Goal: Task Accomplishment & Management: Manage account settings

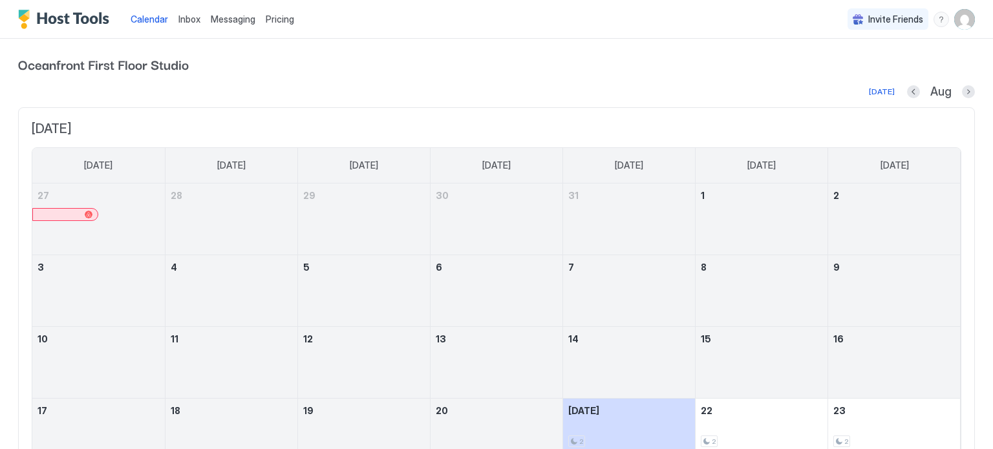
scroll to position [215, 0]
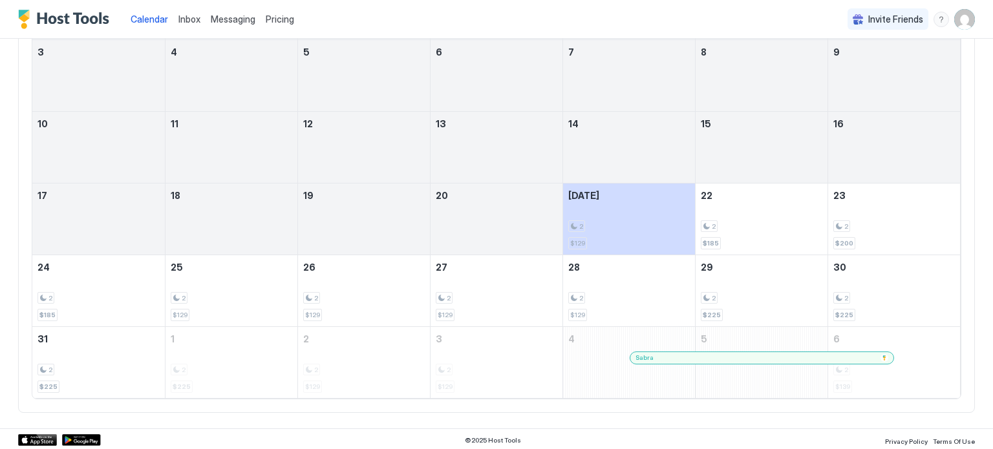
click at [636, 361] on div "Sabra" at bounding box center [762, 358] width 264 height 12
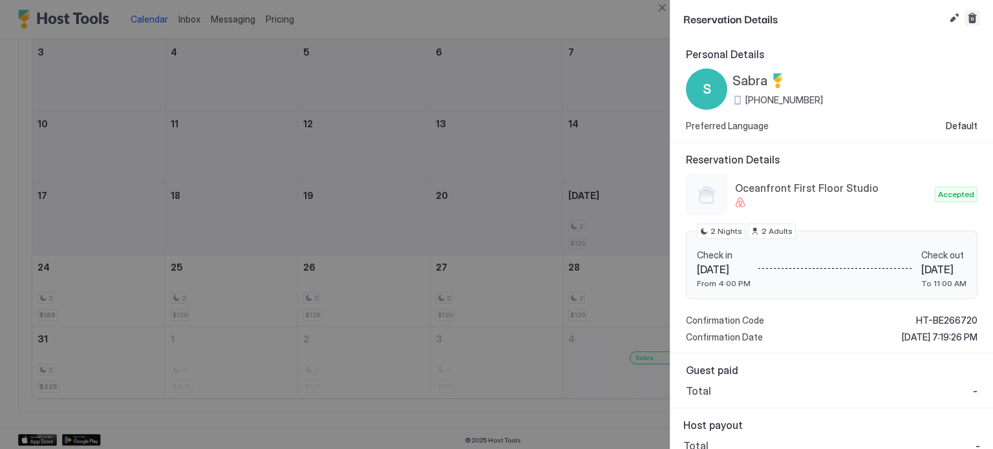
click at [971, 21] on button "Cancel reservation" at bounding box center [972, 18] width 16 height 16
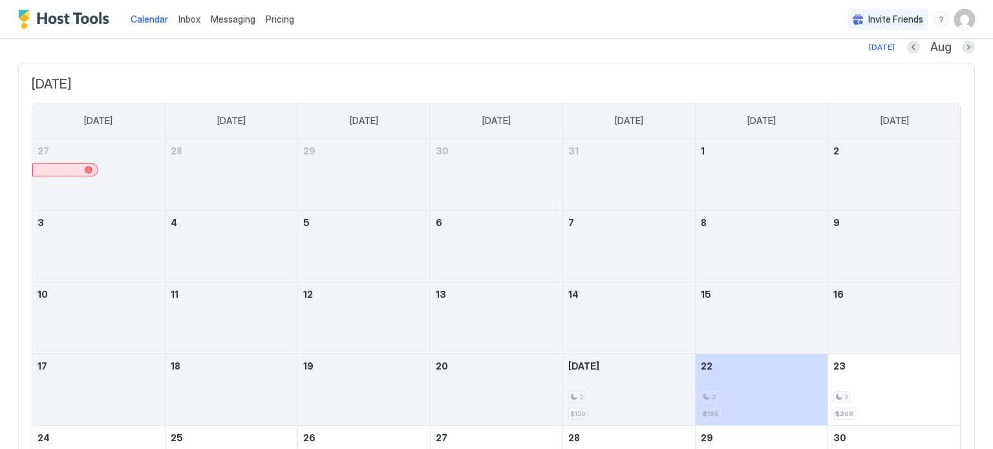
scroll to position [38, 0]
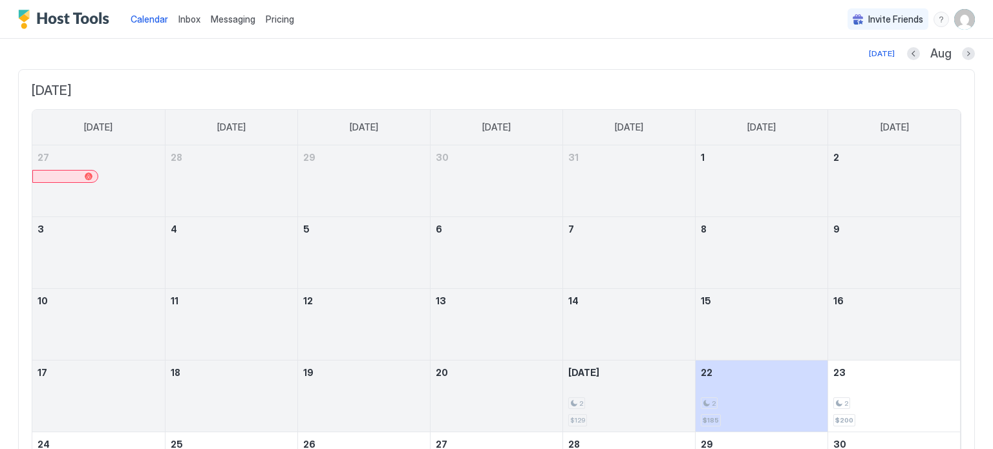
click at [277, 21] on span "Pricing" at bounding box center [280, 20] width 28 height 12
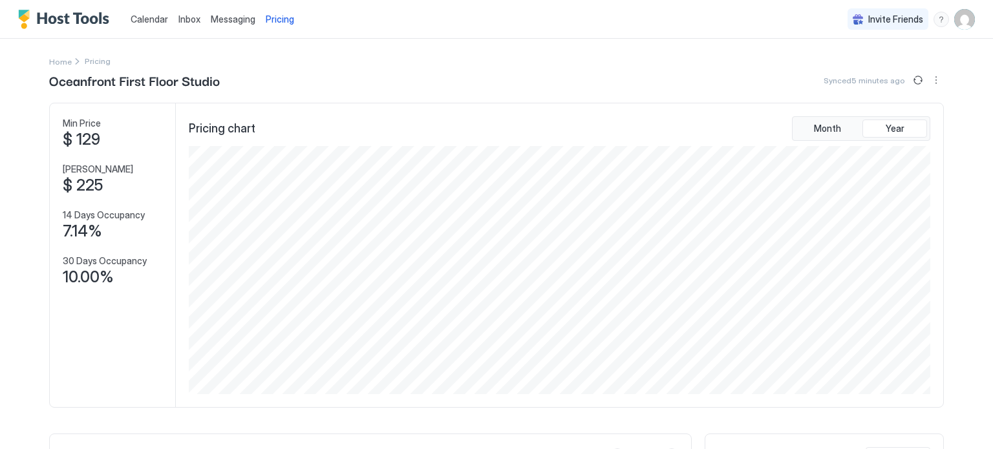
click at [150, 22] on span "Calendar" at bounding box center [149, 19] width 37 height 11
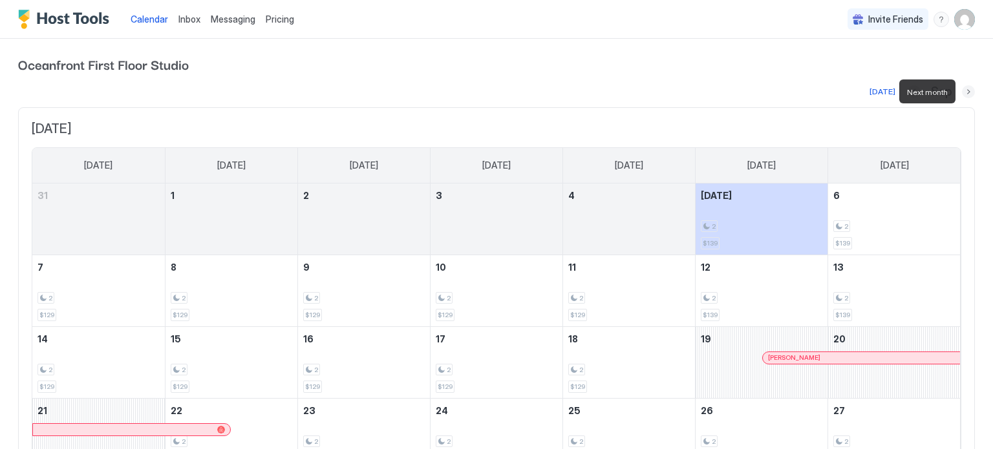
click at [973, 93] on button "Next month" at bounding box center [968, 91] width 13 height 13
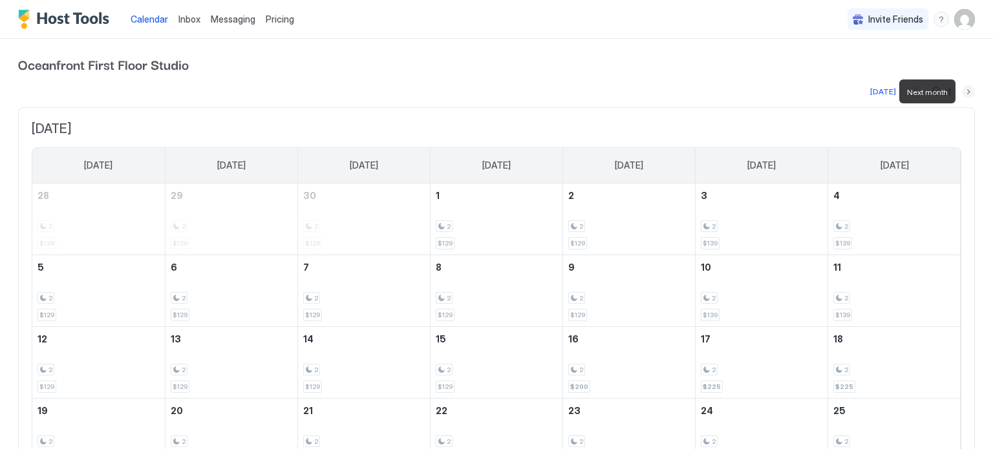
click at [966, 94] on button "Next month" at bounding box center [968, 91] width 13 height 13
click at [963, 93] on button "Next month" at bounding box center [968, 91] width 13 height 13
click at [966, 90] on button "Next month" at bounding box center [968, 91] width 13 height 13
click at [964, 96] on button "Next month" at bounding box center [968, 91] width 13 height 13
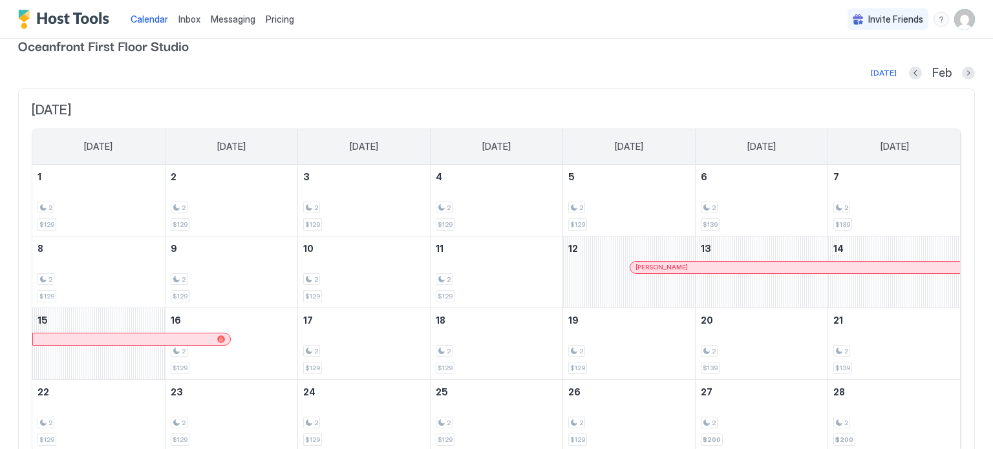
scroll to position [16, 0]
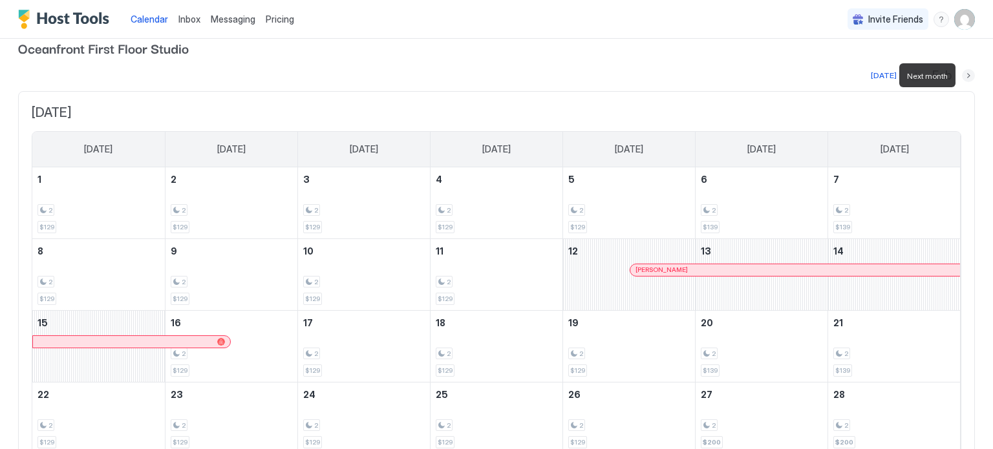
click at [968, 78] on button "Next month" at bounding box center [968, 75] width 13 height 13
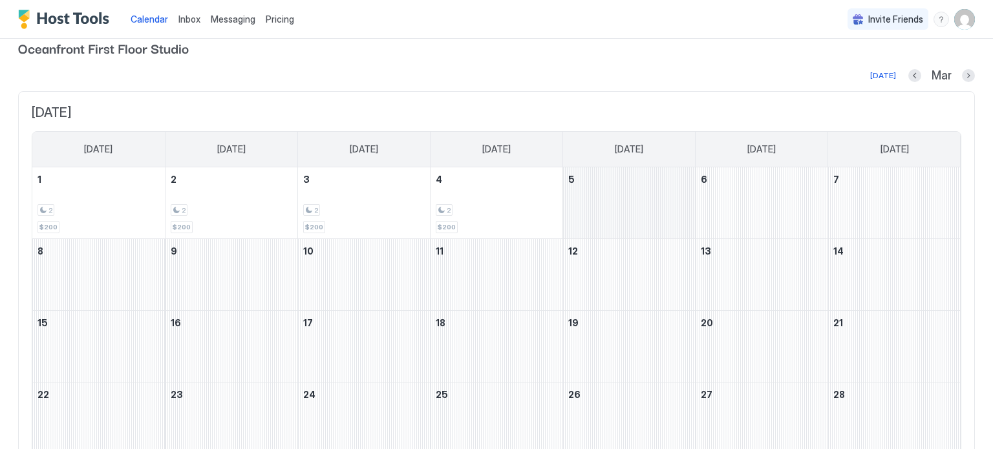
click at [623, 215] on div "March 5, 2026" at bounding box center [629, 202] width 132 height 71
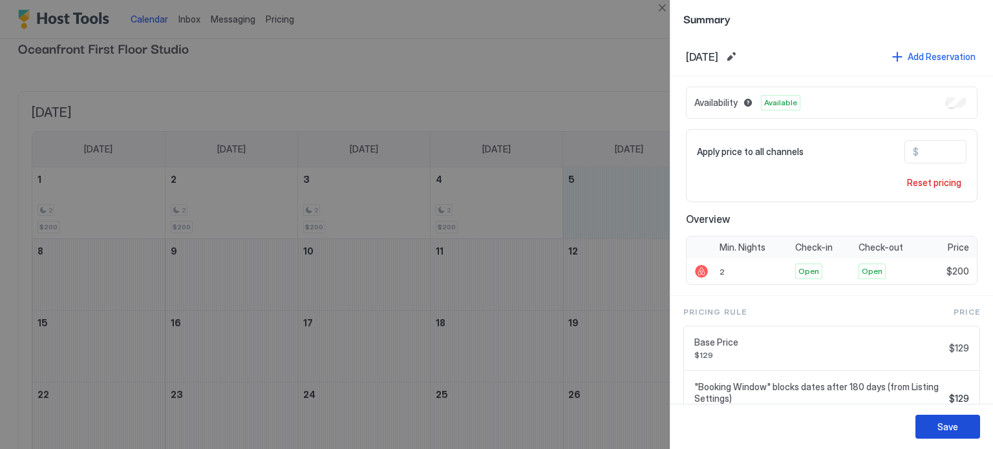
click at [931, 426] on button "Save" at bounding box center [947, 427] width 65 height 24
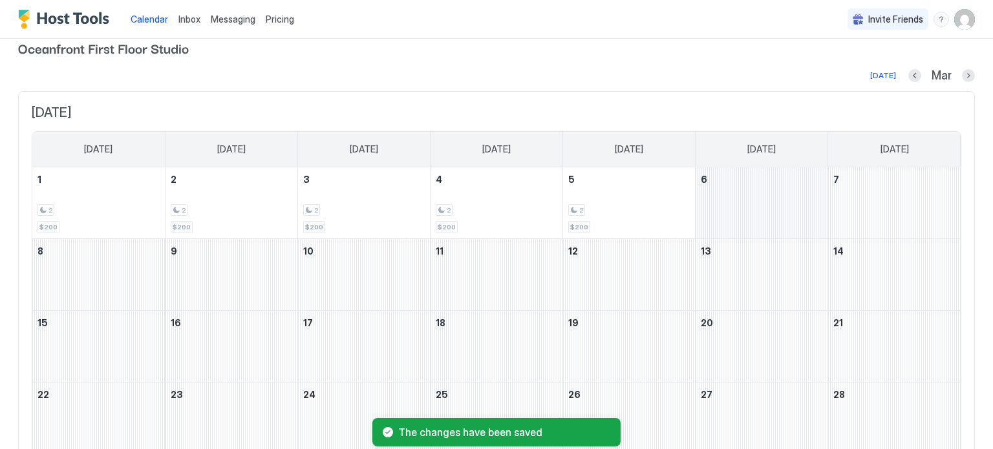
click at [764, 206] on div "March 6, 2026" at bounding box center [761, 202] width 132 height 71
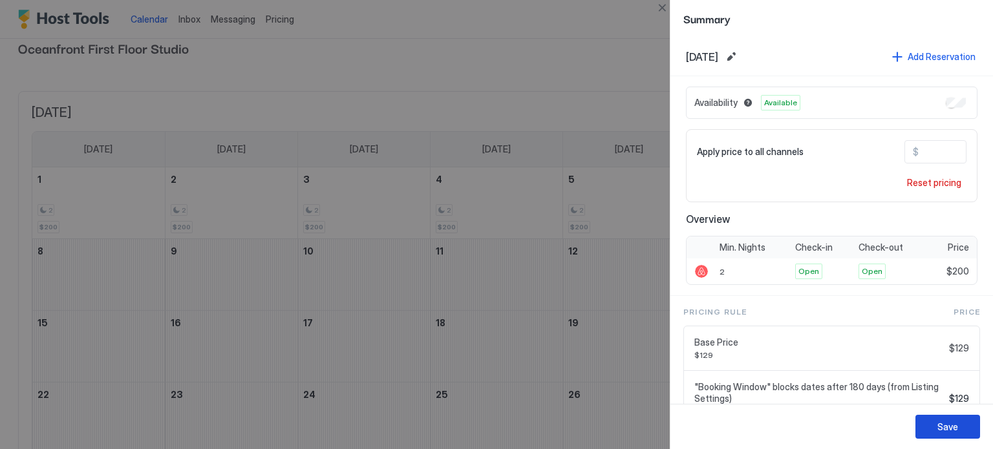
click at [943, 427] on div "Save" at bounding box center [947, 427] width 21 height 14
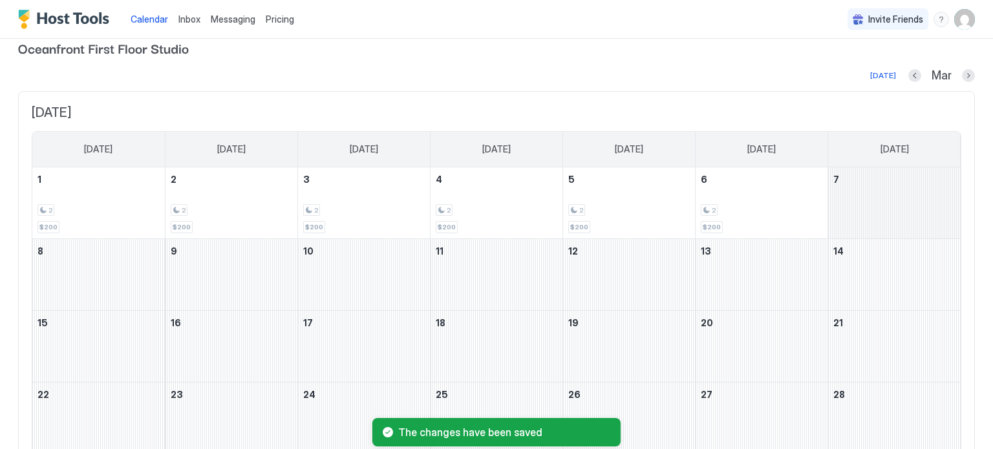
click at [896, 203] on div "March 7, 2026" at bounding box center [894, 202] width 132 height 71
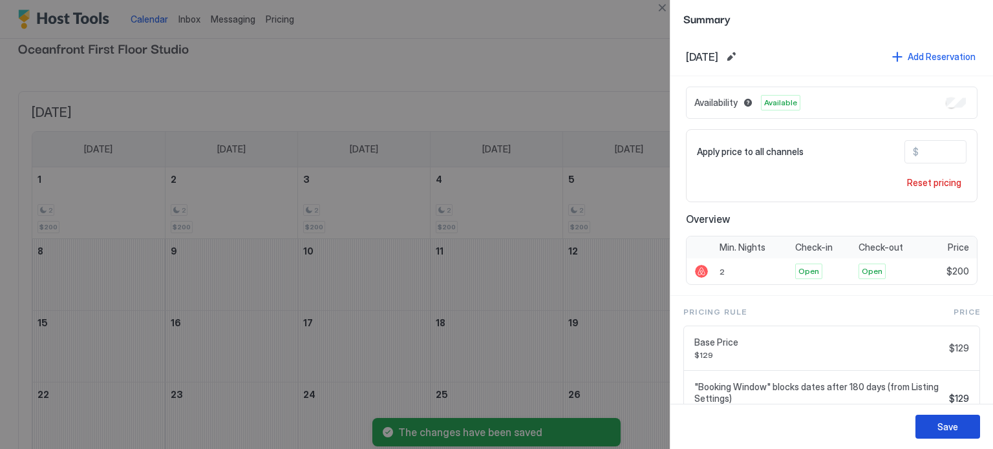
click at [924, 429] on button "Save" at bounding box center [947, 427] width 65 height 24
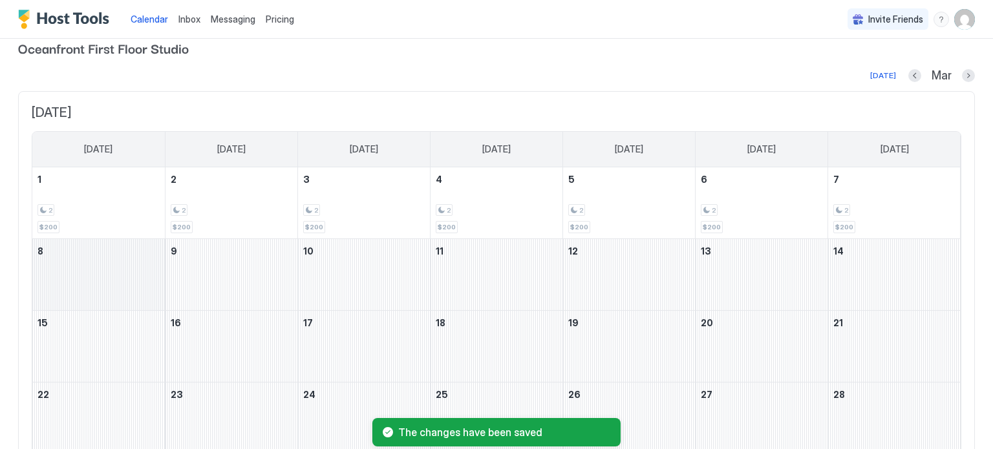
click at [48, 290] on div "March 8, 2026" at bounding box center [98, 274] width 132 height 71
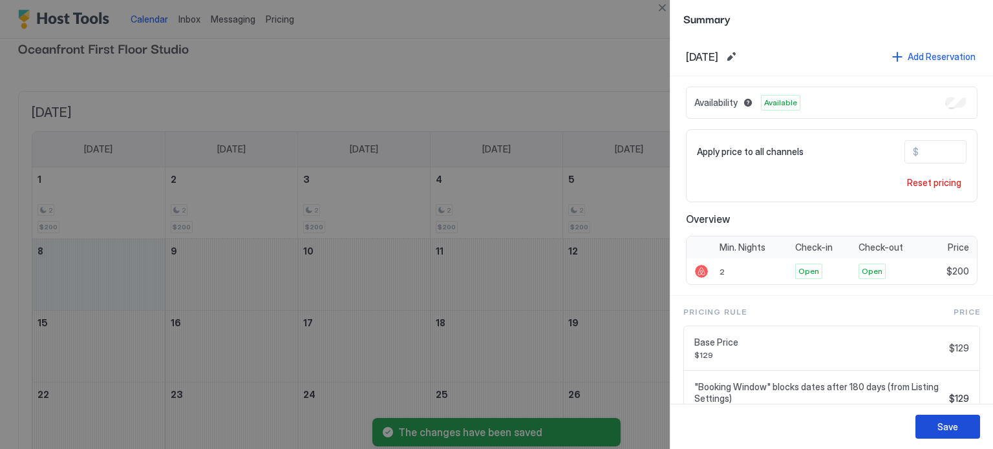
click at [941, 425] on div "Save" at bounding box center [947, 427] width 21 height 14
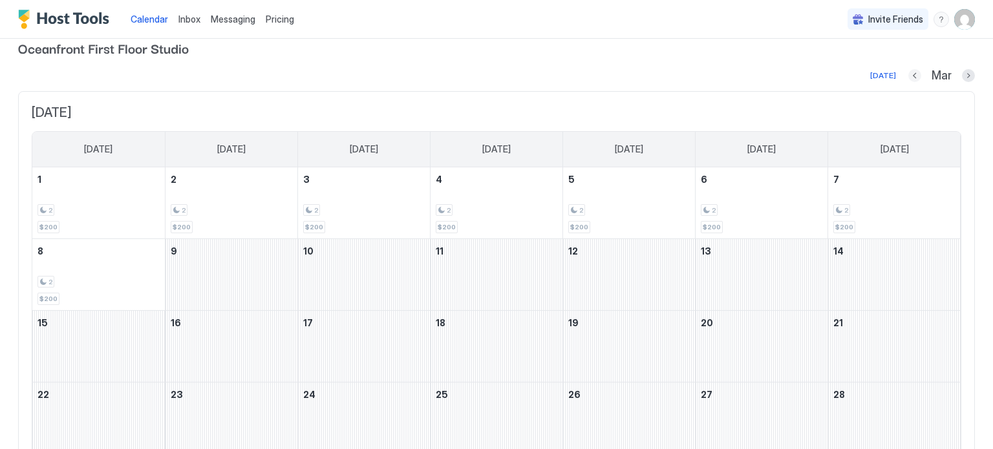
click at [912, 74] on button "Previous month" at bounding box center [914, 75] width 13 height 13
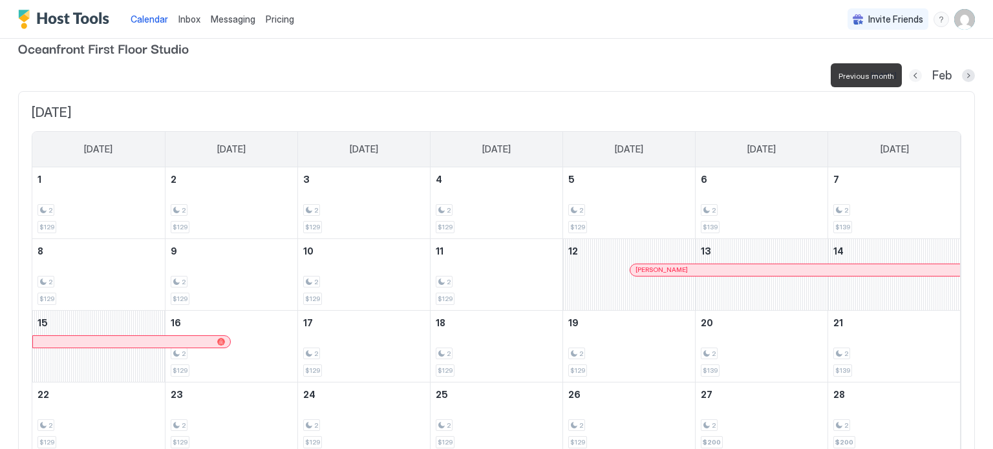
scroll to position [0, 0]
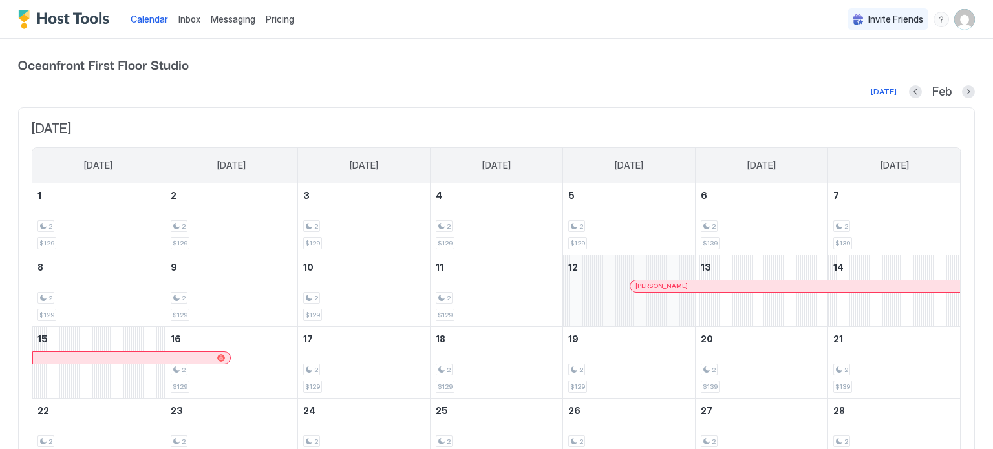
click at [683, 299] on div "February 12, 2026" at bounding box center [629, 290] width 132 height 71
click at [653, 313] on div "February 12, 2026" at bounding box center [629, 290] width 132 height 71
click at [969, 97] on button "Next month" at bounding box center [968, 91] width 13 height 13
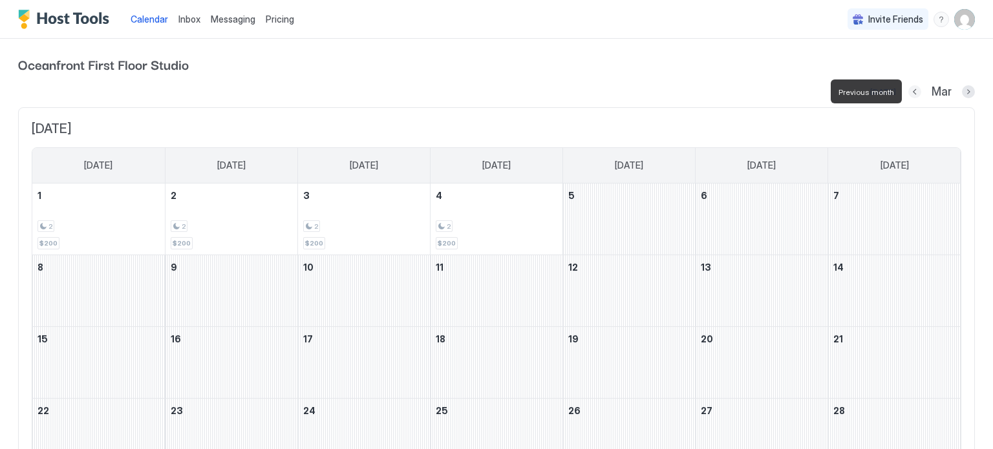
click at [915, 94] on button "Previous month" at bounding box center [914, 91] width 13 height 13
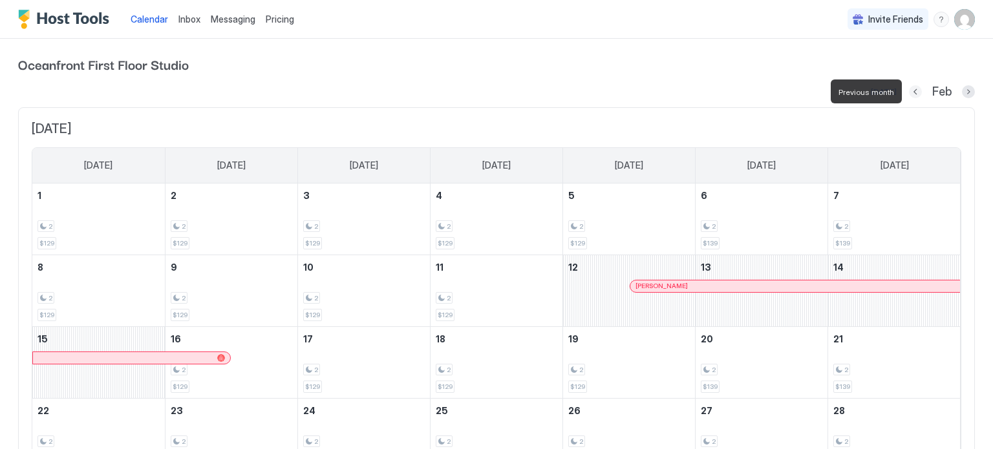
click at [915, 94] on button "Previous month" at bounding box center [915, 91] width 13 height 13
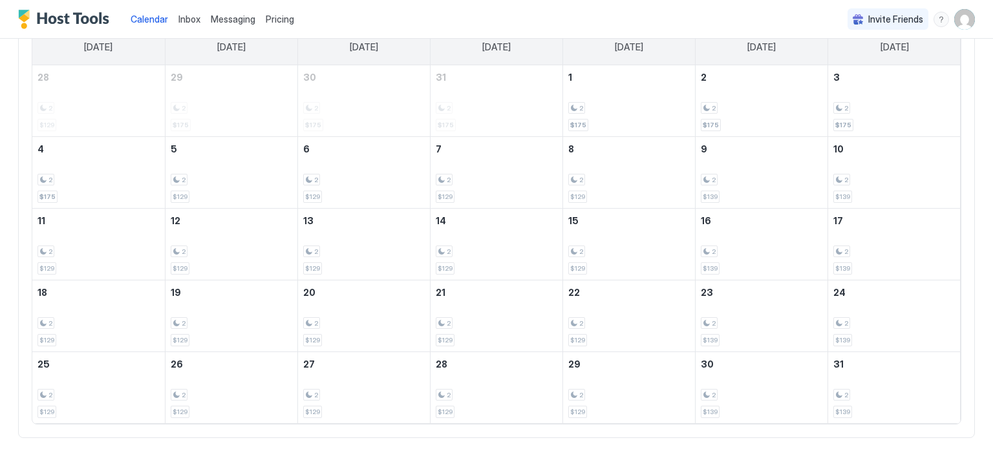
scroll to position [120, 0]
click at [748, 307] on div "2 $139" at bounding box center [762, 314] width 122 height 61
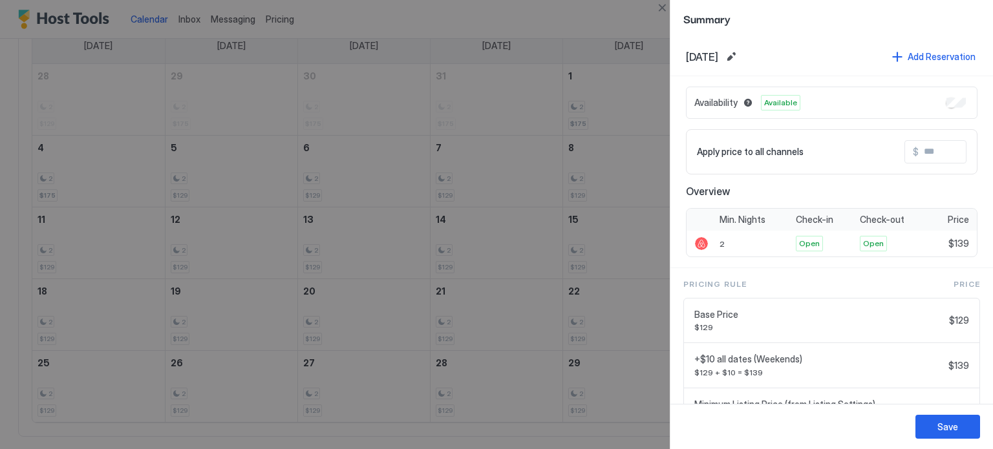
click at [957, 151] on input "Input Field" at bounding box center [969, 152] width 103 height 22
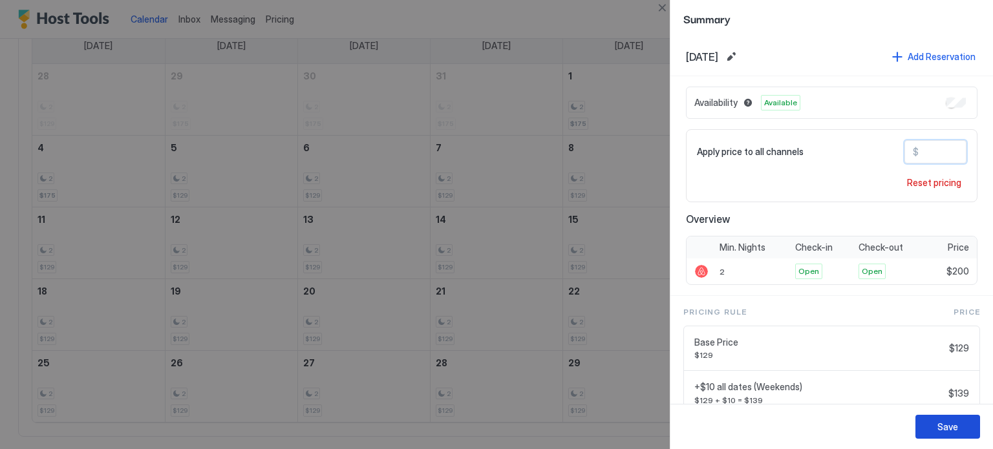
type input "***"
click at [955, 425] on div "Save" at bounding box center [947, 427] width 21 height 14
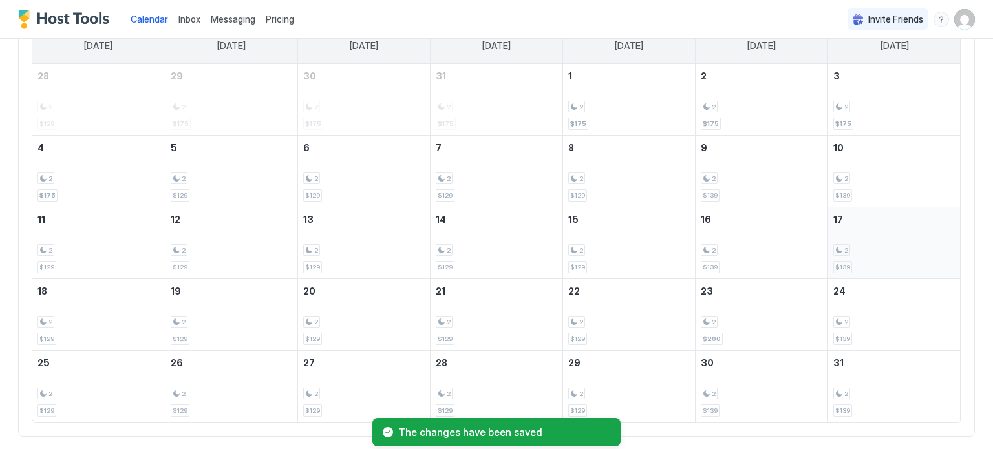
click at [885, 233] on div "2 $139" at bounding box center [894, 243] width 122 height 61
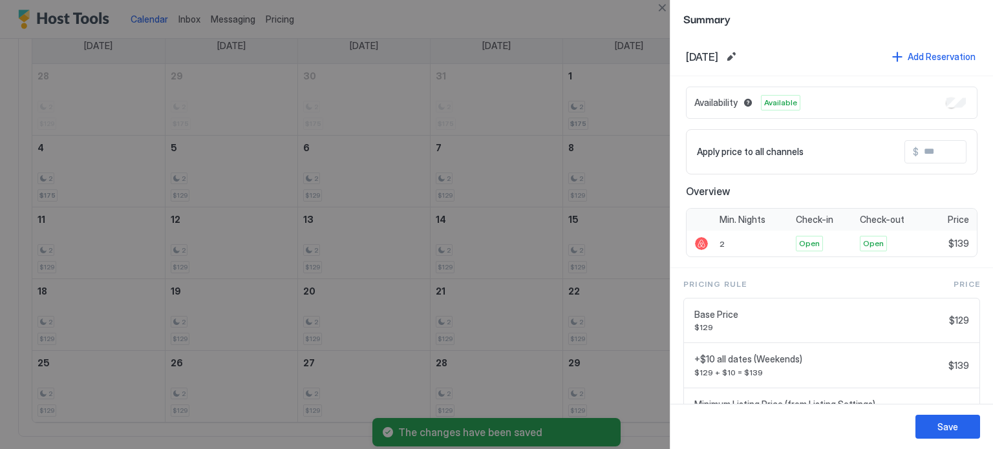
click at [947, 153] on input "Input Field" at bounding box center [969, 152] width 103 height 22
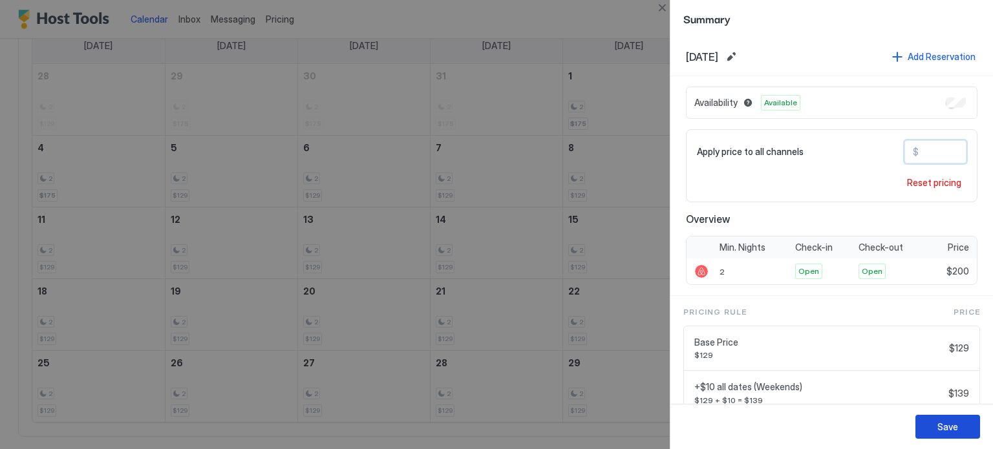
type input "***"
click at [942, 423] on div "Save" at bounding box center [947, 427] width 21 height 14
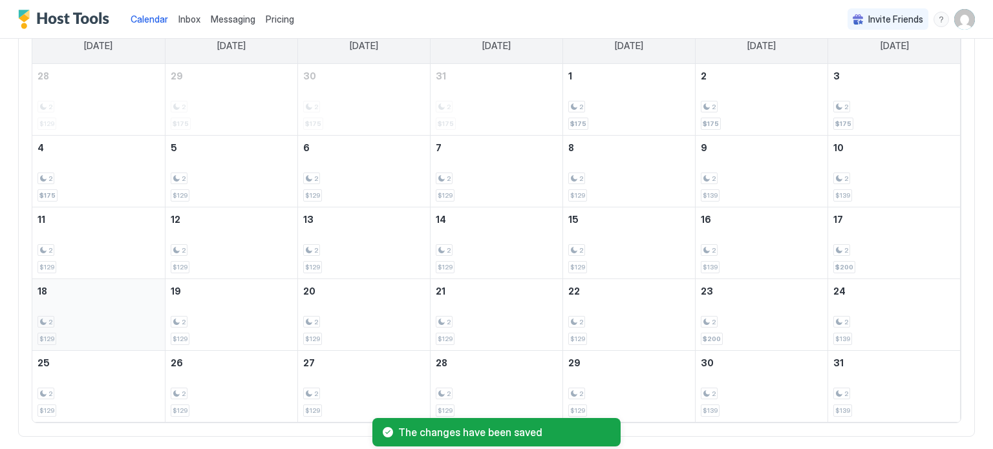
click at [57, 313] on div "2 $129" at bounding box center [98, 314] width 122 height 61
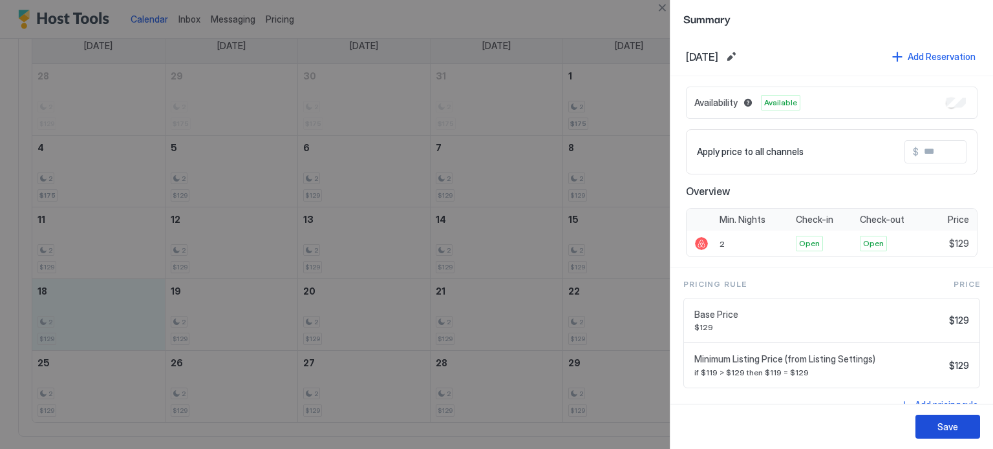
click at [949, 432] on div "Save" at bounding box center [947, 427] width 21 height 14
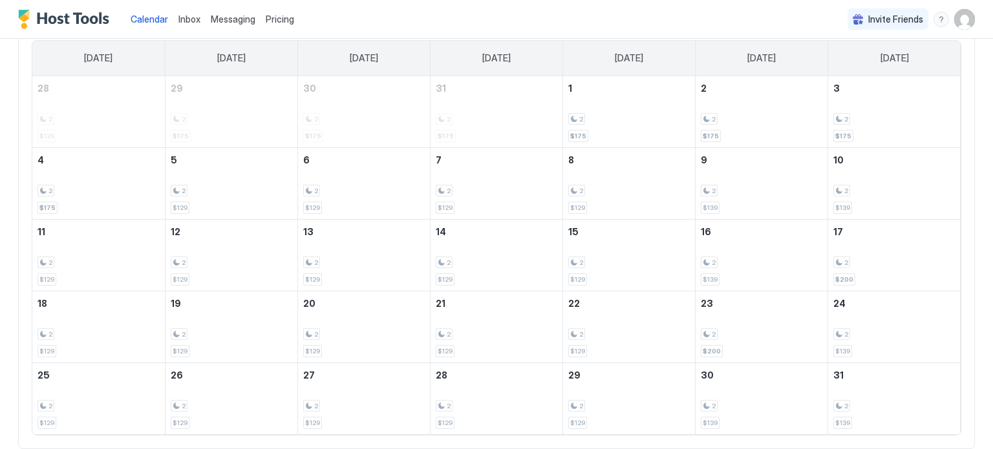
scroll to position [109, 0]
click at [899, 317] on div "2 $139" at bounding box center [894, 325] width 122 height 61
click at [899, 317] on div at bounding box center [496, 224] width 993 height 449
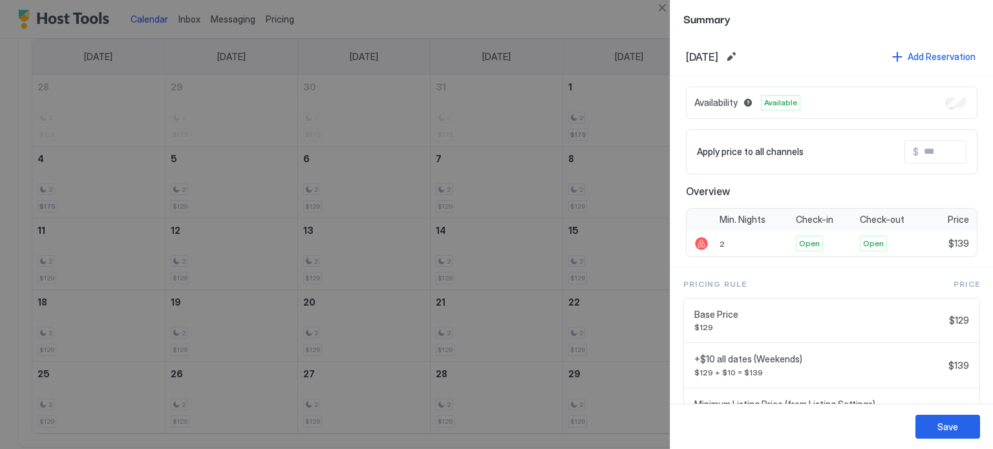
click at [939, 154] on input "Input Field" at bounding box center [969, 152] width 103 height 22
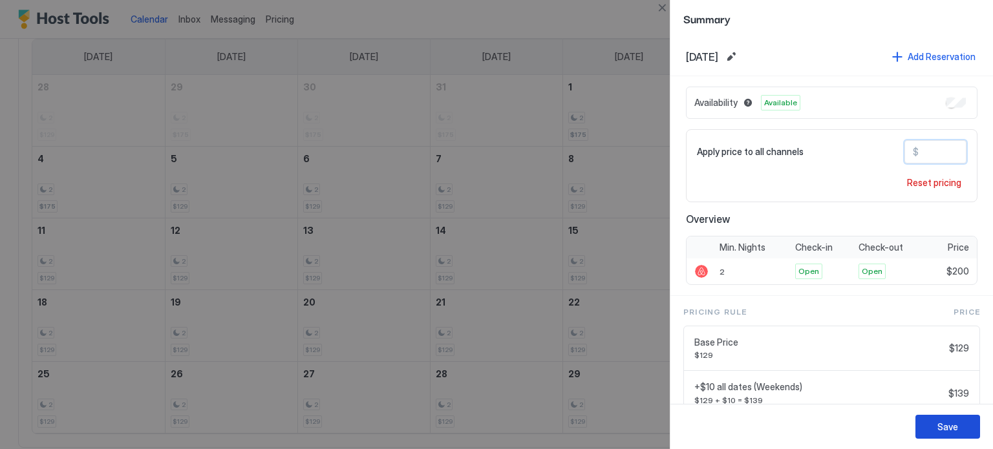
type input "***"
click at [933, 430] on button "Save" at bounding box center [947, 427] width 65 height 24
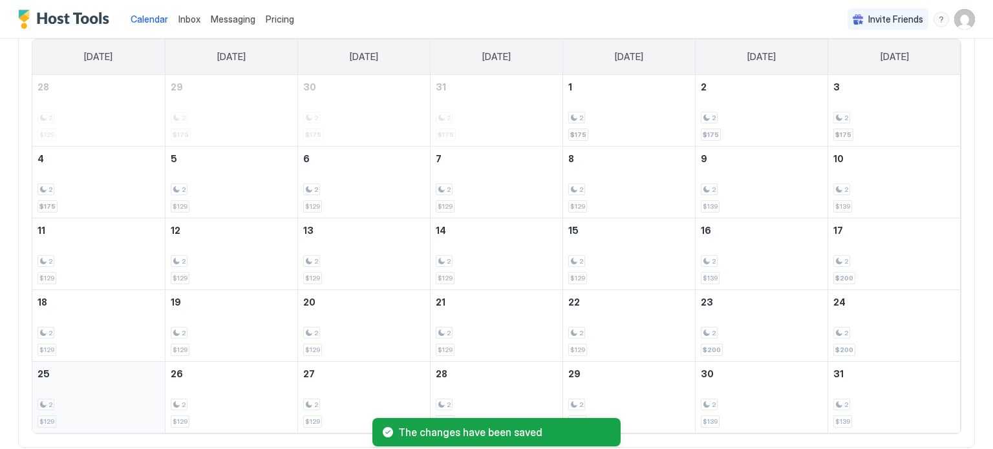
click at [101, 386] on div "2 $129" at bounding box center [98, 397] width 122 height 61
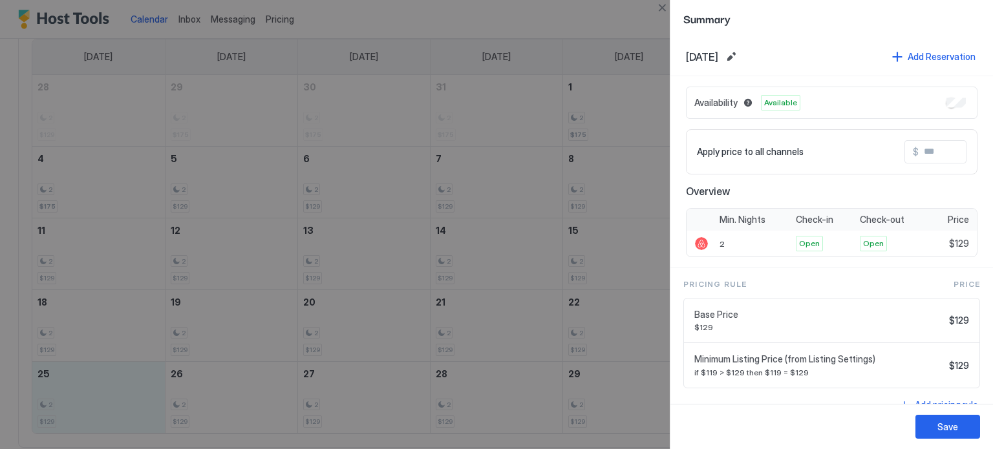
click at [943, 147] on input "Input Field" at bounding box center [969, 152] width 103 height 22
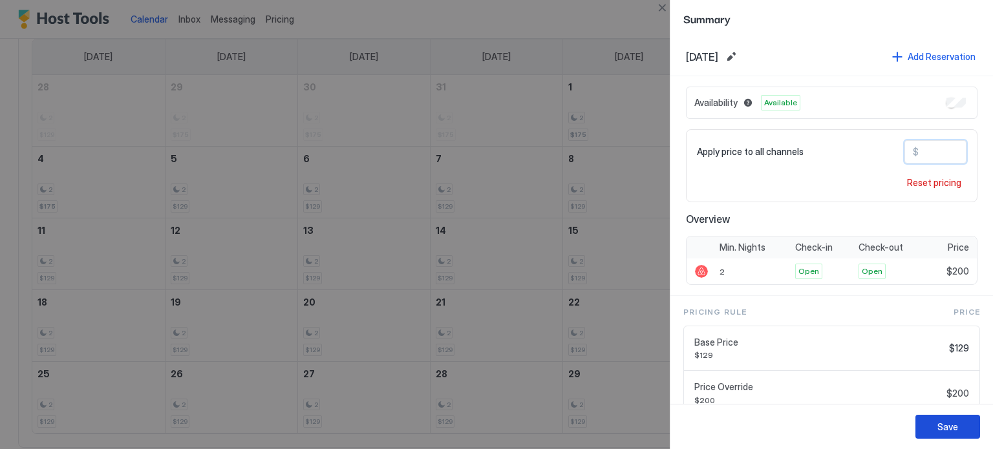
type input "***"
click at [942, 419] on button "Save" at bounding box center [947, 427] width 65 height 24
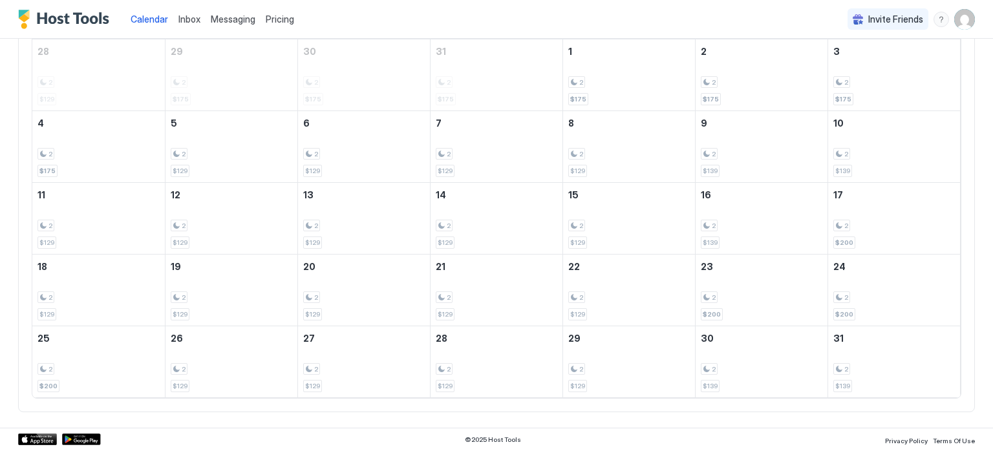
scroll to position [0, 0]
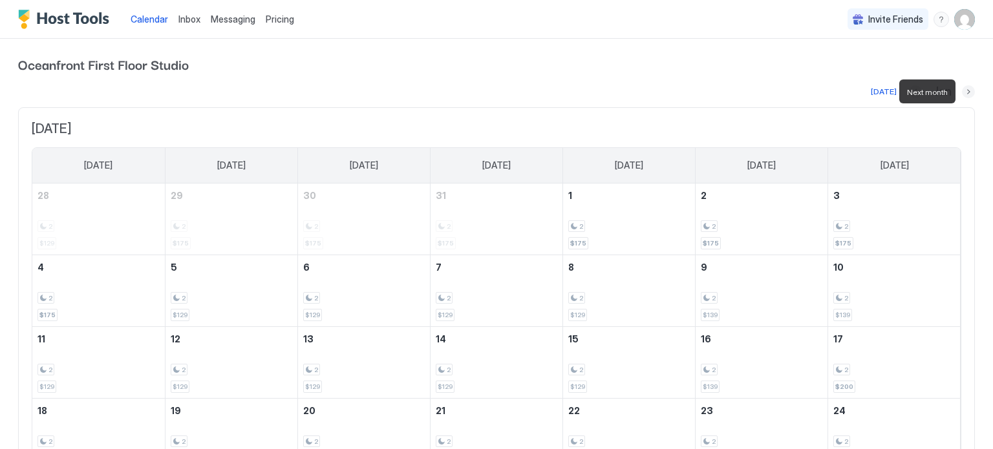
click at [969, 90] on button "Next month" at bounding box center [968, 91] width 13 height 13
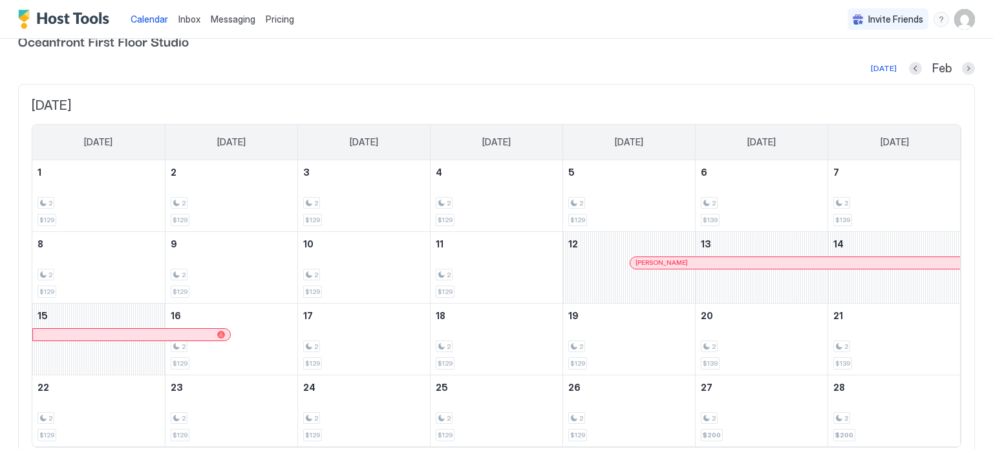
scroll to position [23, 0]
click at [968, 67] on button "Next month" at bounding box center [968, 69] width 13 height 13
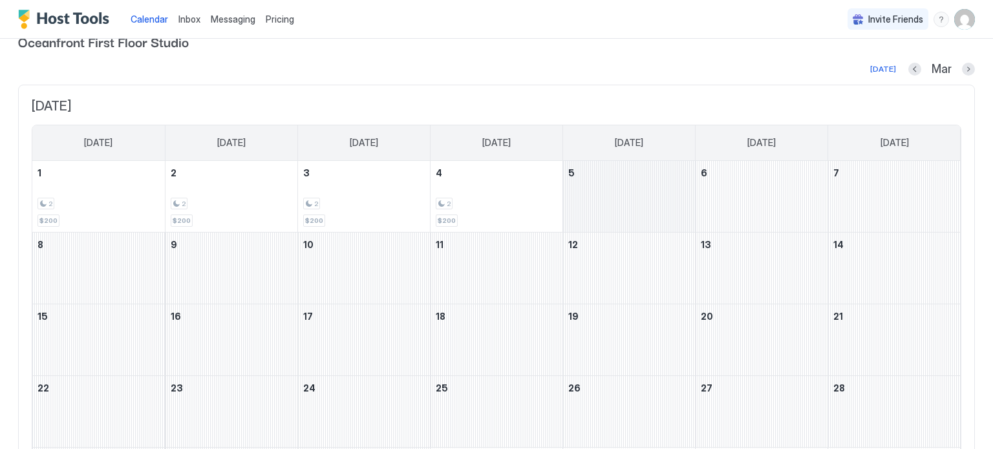
click at [628, 205] on div "March 5, 2026" at bounding box center [629, 196] width 132 height 71
click at [628, 205] on div at bounding box center [496, 224] width 993 height 449
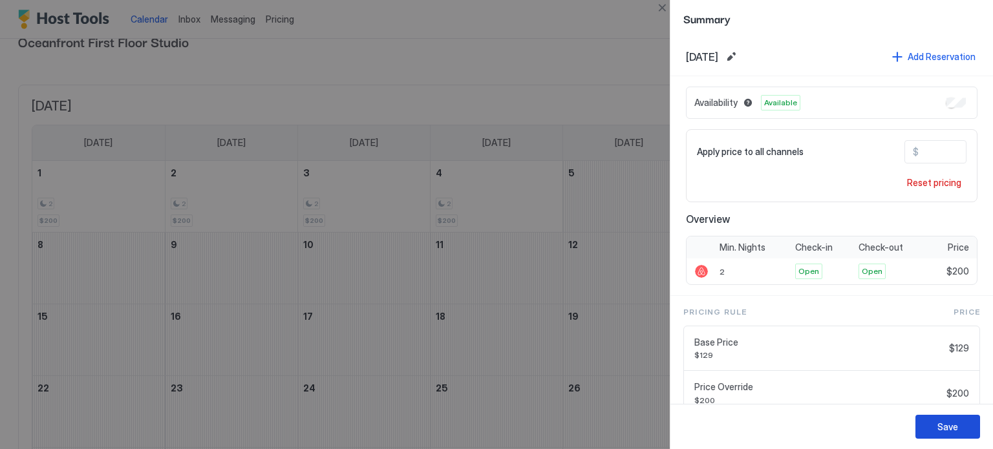
click at [945, 423] on div "Save" at bounding box center [947, 427] width 21 height 14
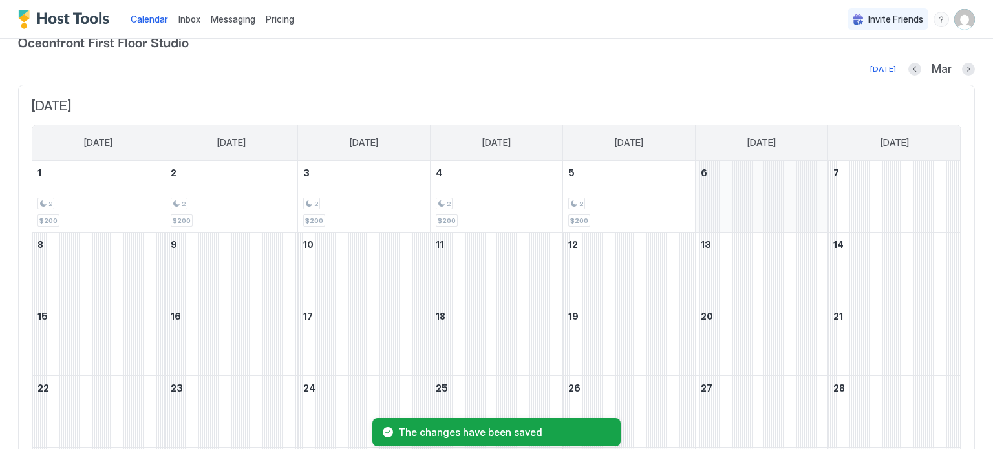
click at [732, 198] on div "March 6, 2026" at bounding box center [761, 196] width 132 height 71
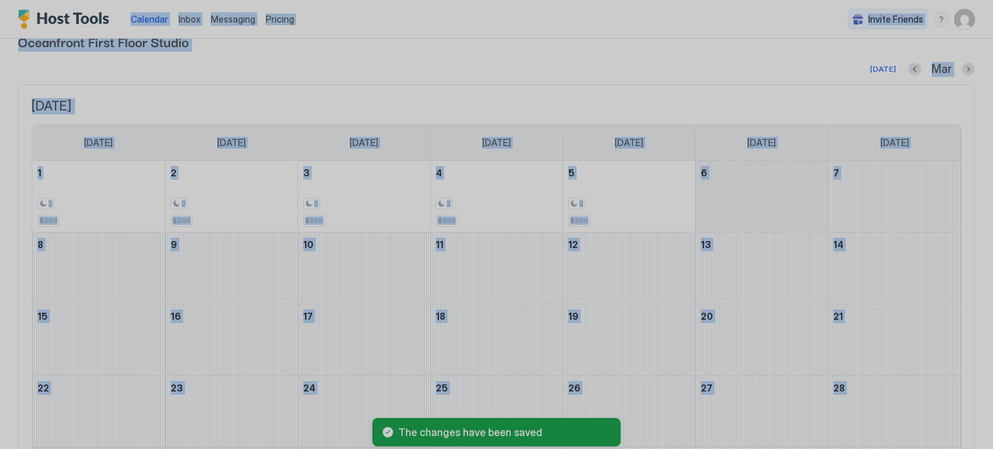
click at [732, 198] on div at bounding box center [496, 224] width 993 height 449
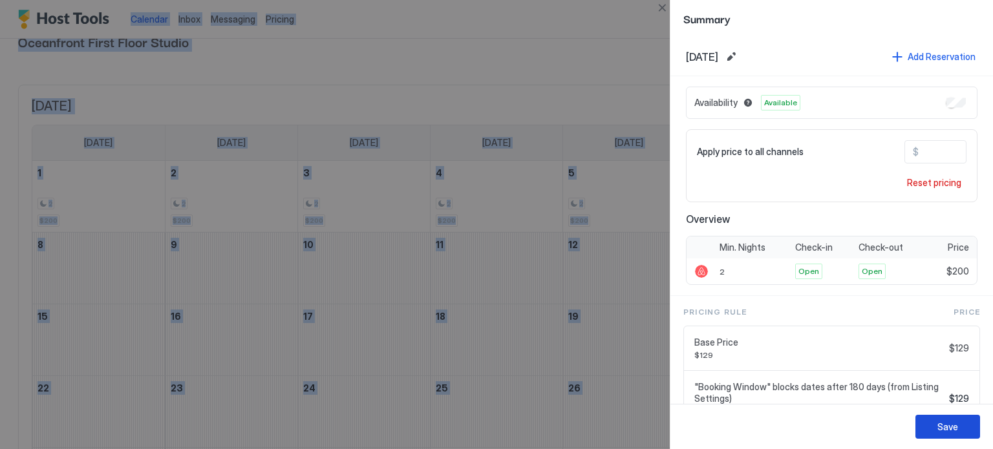
click at [931, 423] on button "Save" at bounding box center [947, 427] width 65 height 24
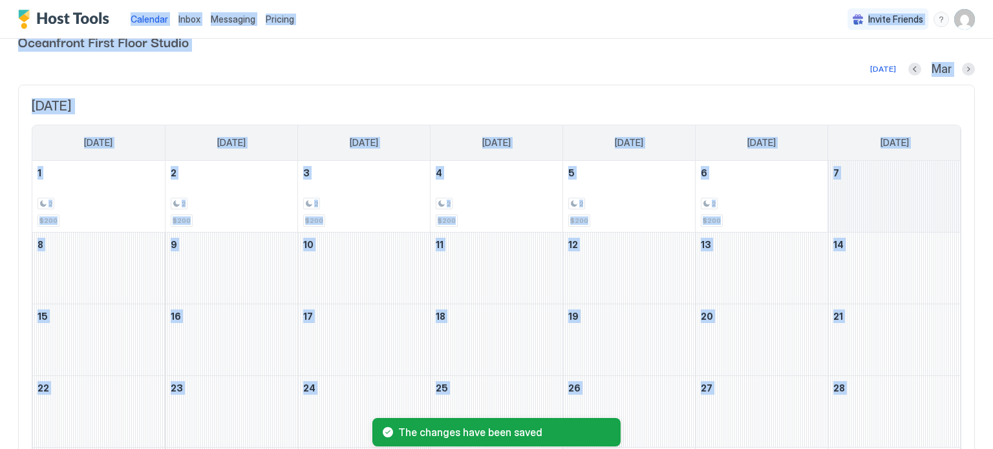
click at [873, 202] on div "March 7, 2026" at bounding box center [894, 196] width 132 height 71
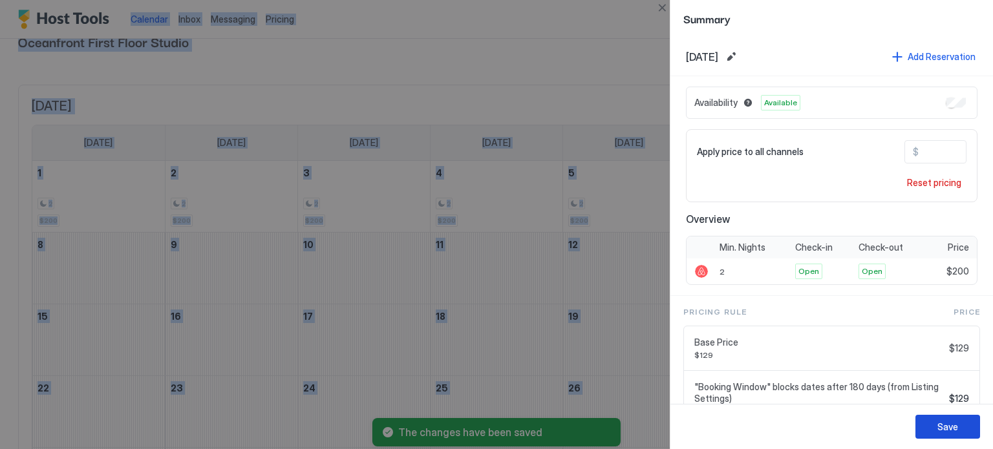
click at [959, 425] on button "Save" at bounding box center [947, 427] width 65 height 24
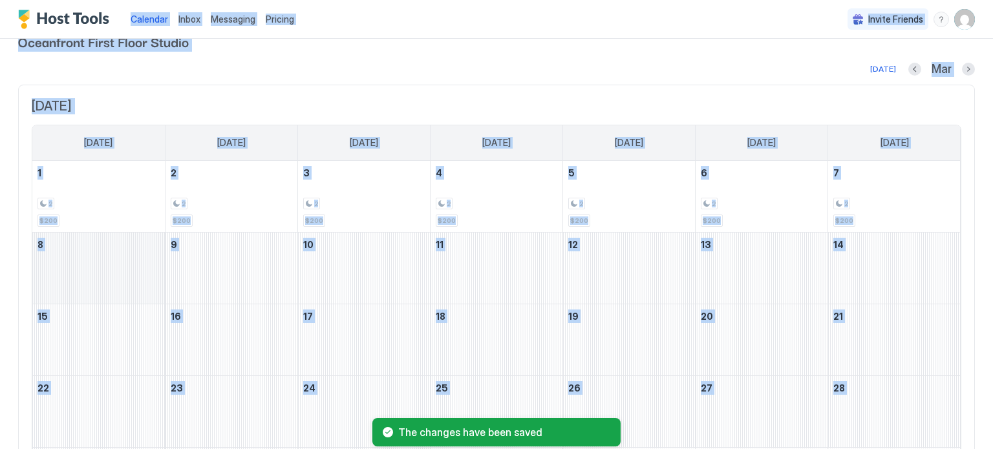
click at [57, 282] on div "March 8, 2026" at bounding box center [98, 268] width 132 height 71
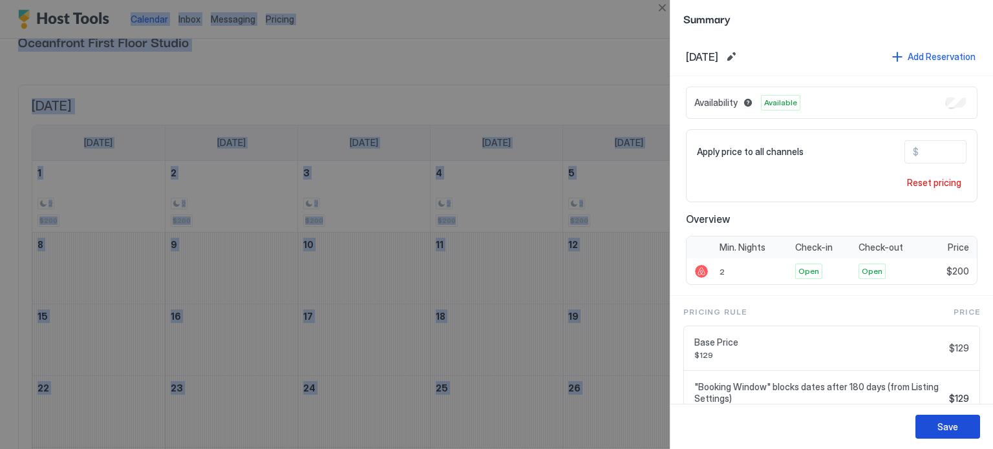
click at [922, 430] on button "Save" at bounding box center [947, 427] width 65 height 24
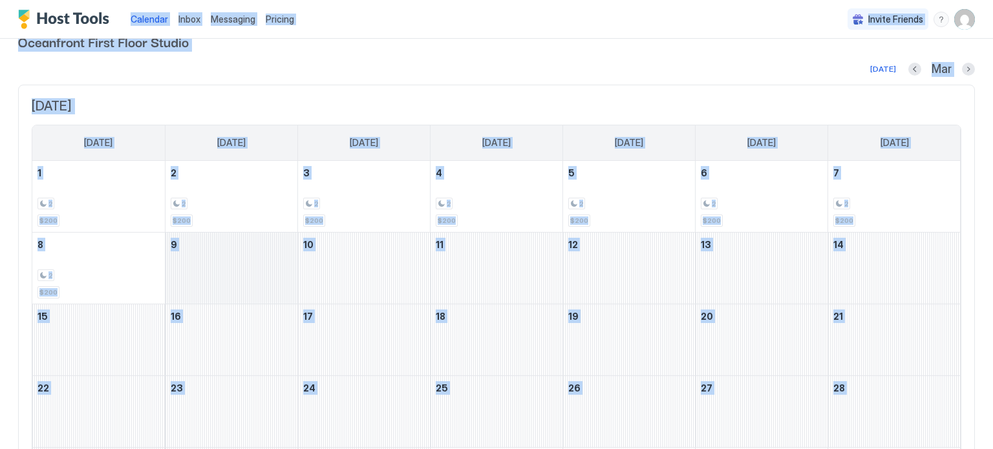
click at [224, 265] on div "March 9, 2026" at bounding box center [231, 268] width 132 height 71
click at [224, 265] on div at bounding box center [496, 224] width 993 height 449
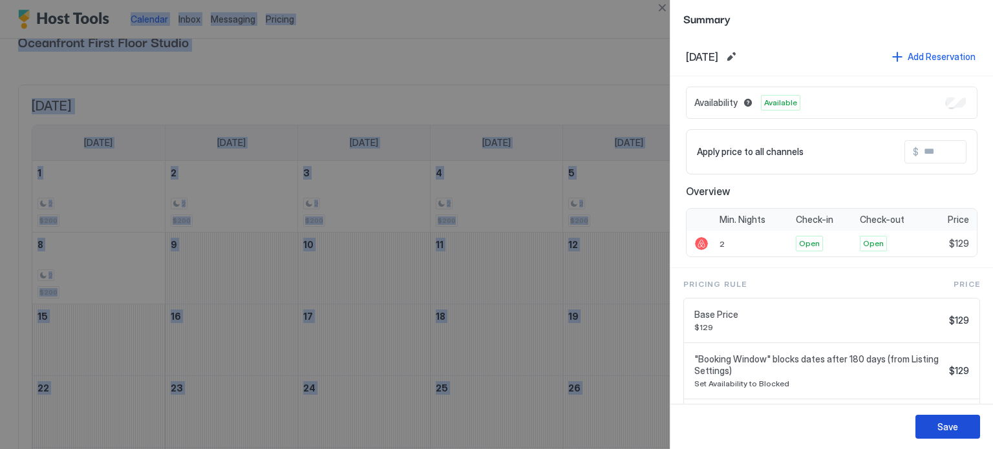
click at [944, 420] on div "Save" at bounding box center [947, 427] width 21 height 14
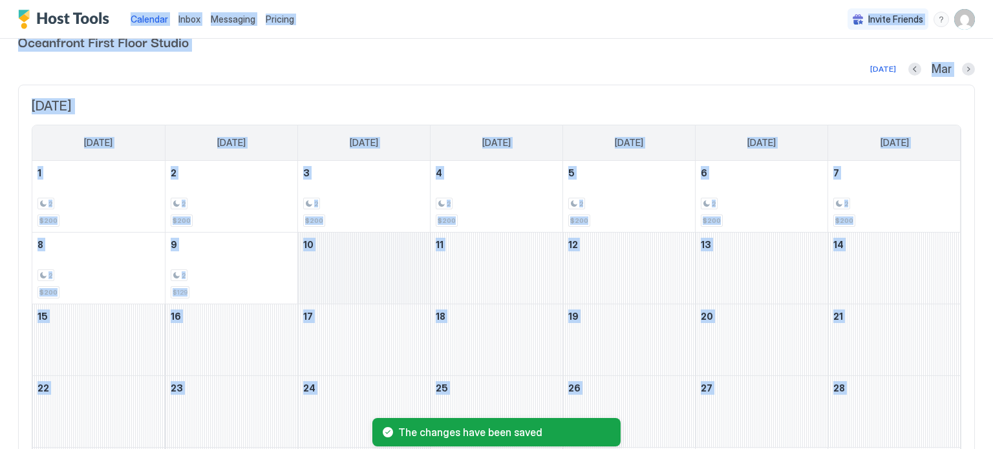
click at [339, 289] on div "March 10, 2026" at bounding box center [364, 268] width 132 height 71
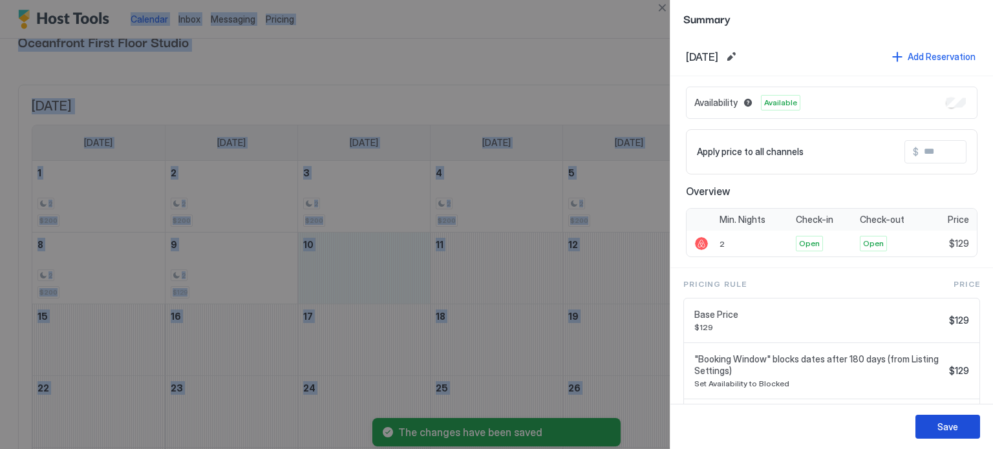
click at [934, 427] on button "Save" at bounding box center [947, 427] width 65 height 24
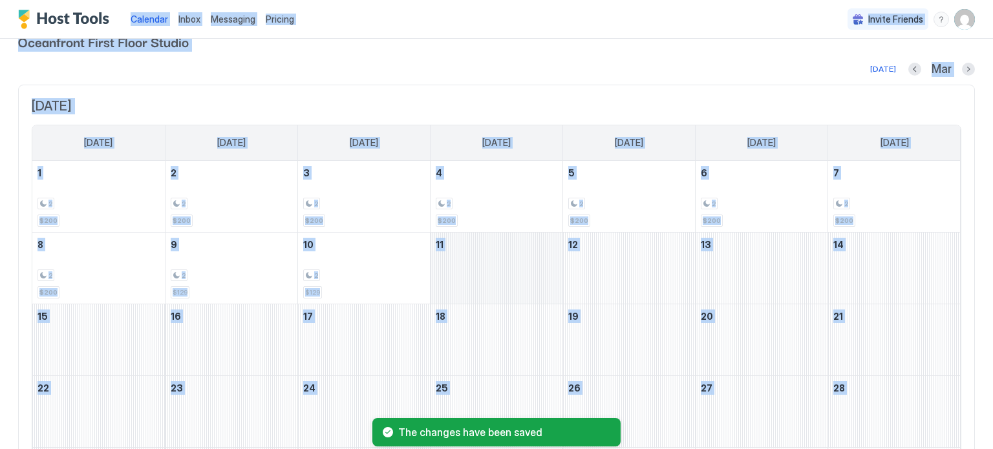
click at [484, 274] on div "March 11, 2026" at bounding box center [496, 268] width 132 height 71
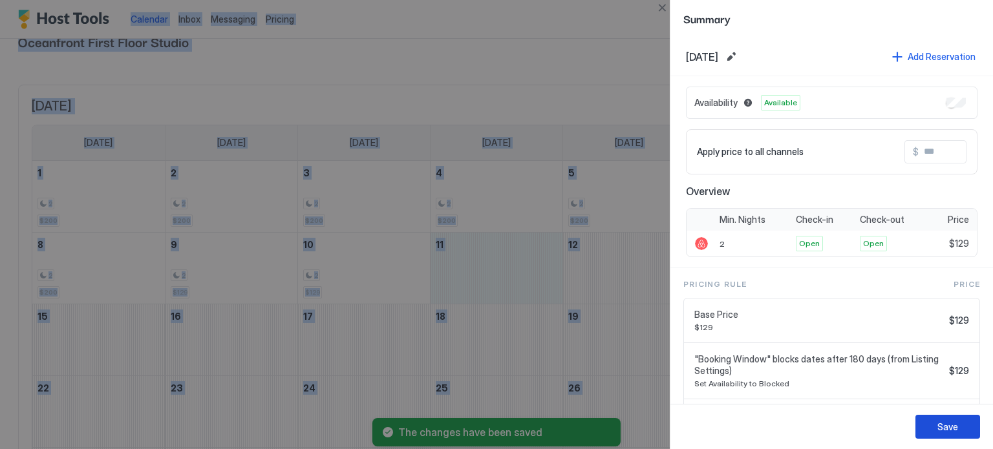
click at [955, 425] on div "Save" at bounding box center [947, 427] width 21 height 14
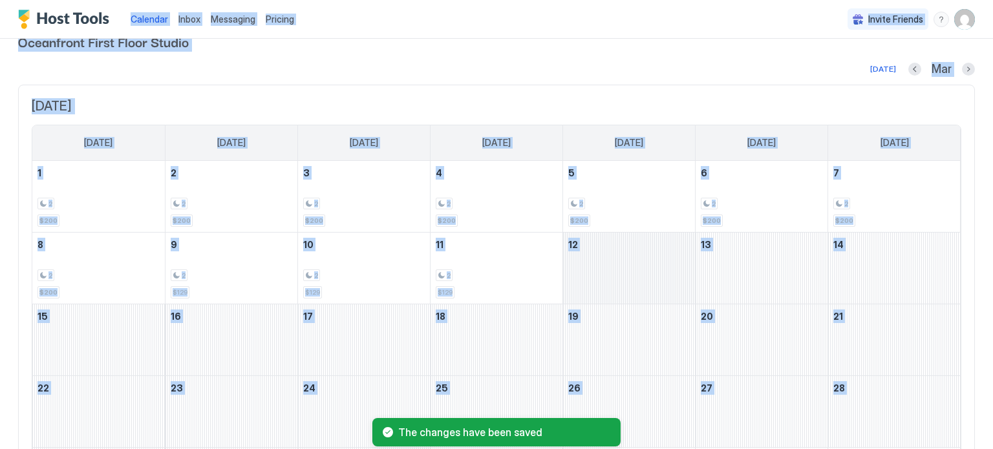
click at [647, 279] on div "March 12, 2026" at bounding box center [629, 268] width 132 height 71
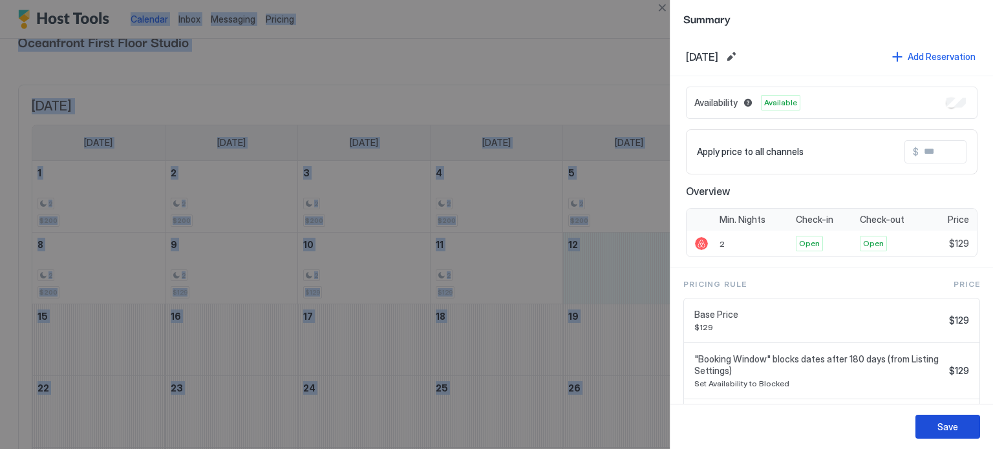
click at [943, 426] on div "Save" at bounding box center [947, 427] width 21 height 14
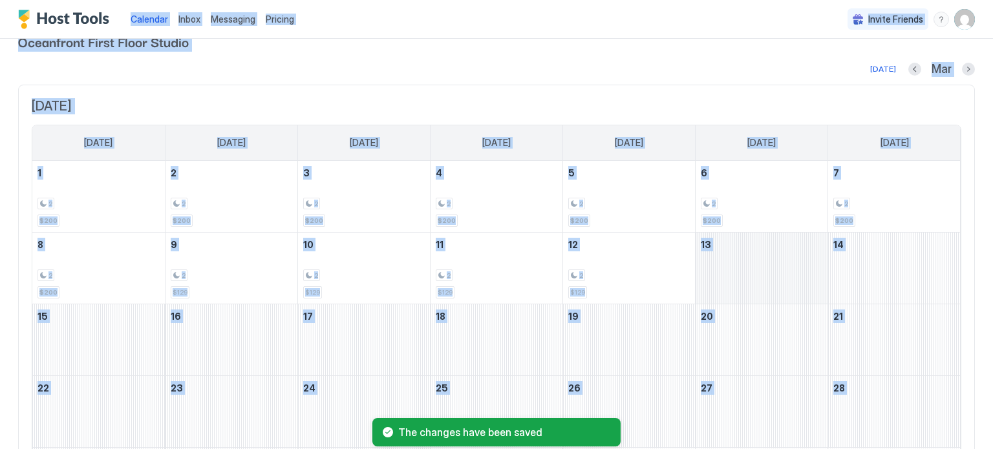
click at [758, 289] on div "March 13, 2026" at bounding box center [761, 268] width 132 height 71
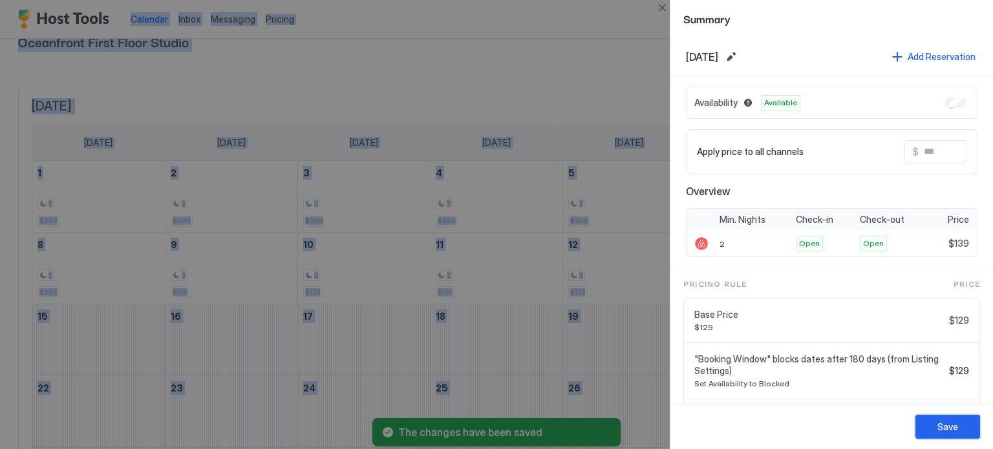
click at [931, 423] on button "Save" at bounding box center [947, 427] width 65 height 24
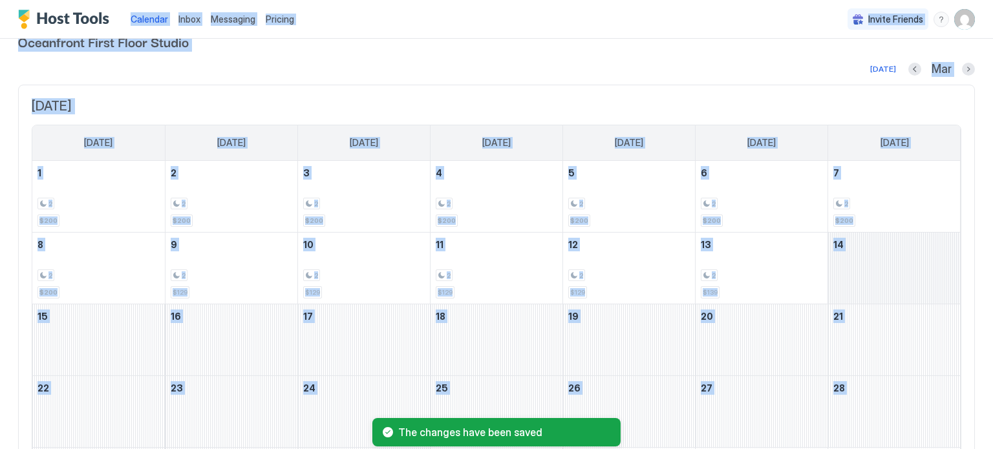
click at [852, 284] on div "March 14, 2026" at bounding box center [894, 268] width 132 height 71
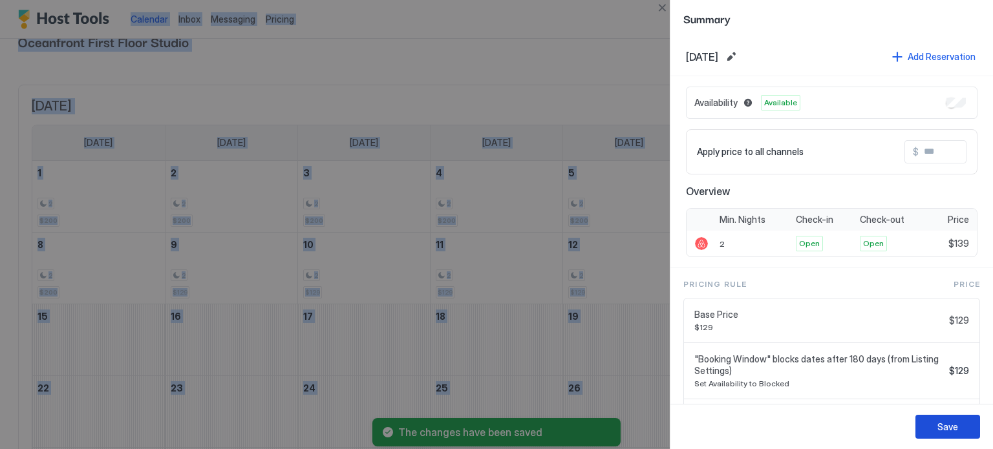
click at [931, 423] on button "Save" at bounding box center [947, 427] width 65 height 24
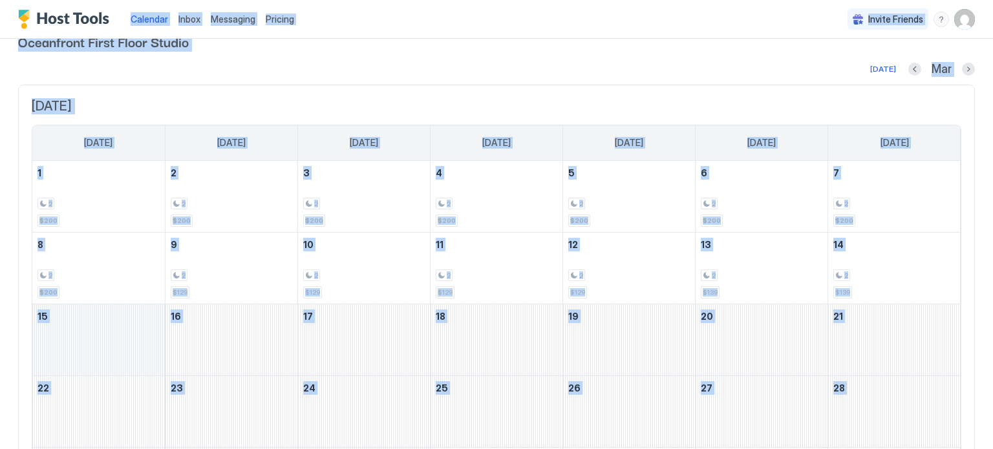
click at [74, 356] on div "March 15, 2026" at bounding box center [98, 339] width 132 height 71
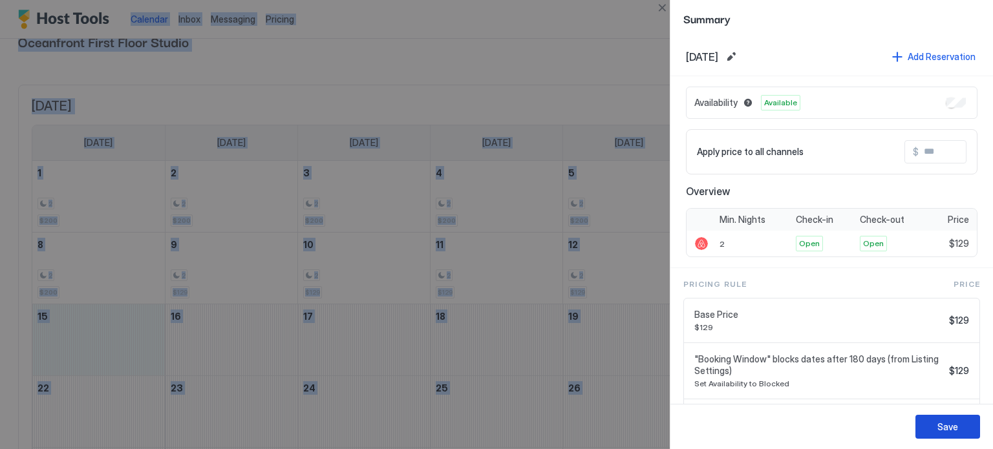
click at [953, 427] on div "Save" at bounding box center [947, 427] width 21 height 14
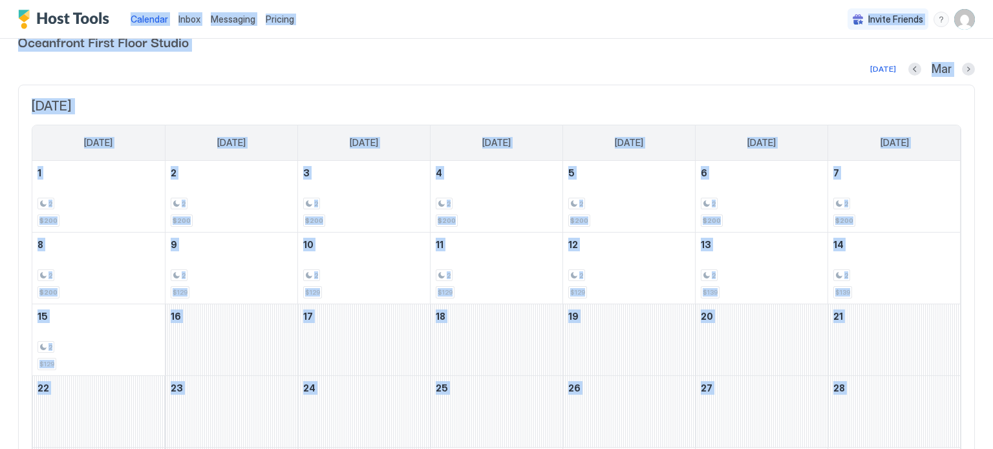
click at [953, 427] on div "March 28, 2026" at bounding box center [894, 411] width 132 height 71
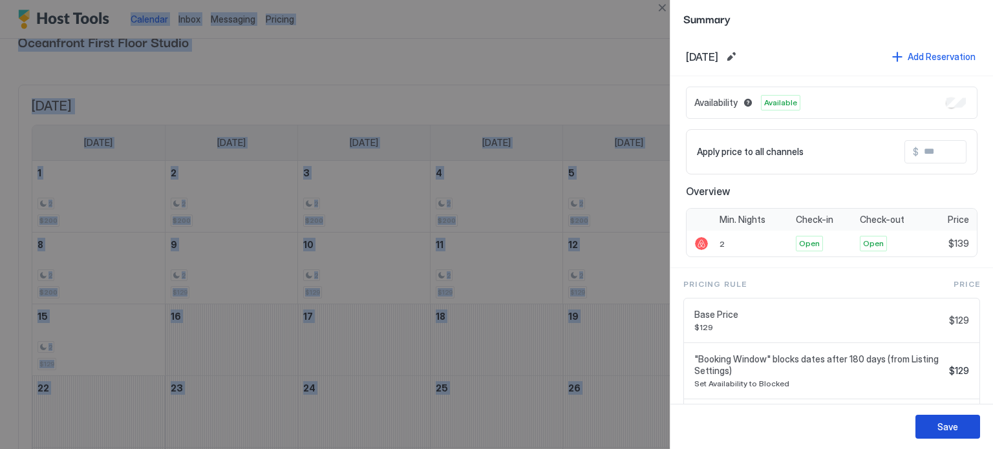
click at [953, 427] on div "Save" at bounding box center [947, 427] width 21 height 14
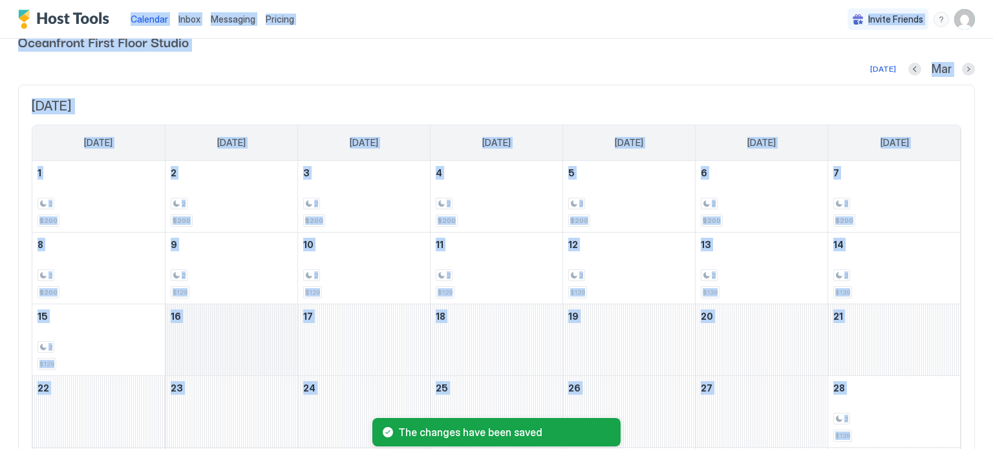
click at [210, 350] on div "March 16, 2026" at bounding box center [231, 339] width 132 height 71
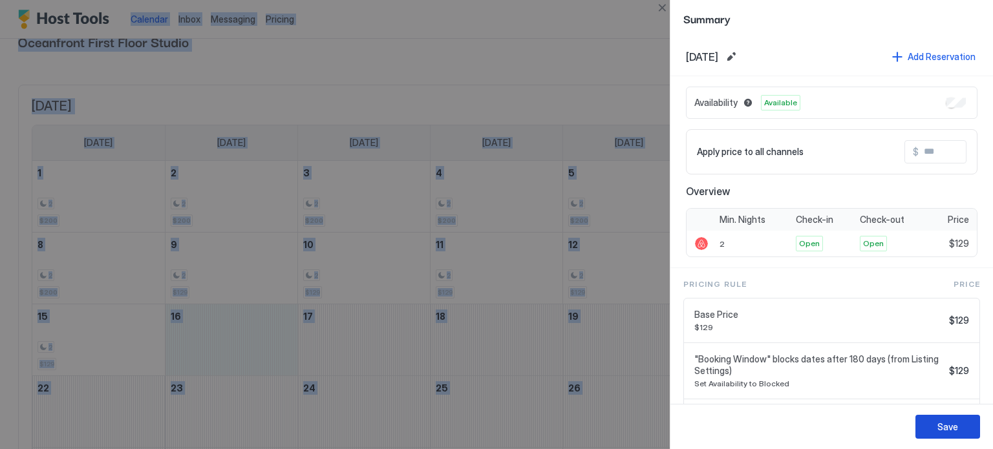
click at [951, 431] on div "Save" at bounding box center [947, 427] width 21 height 14
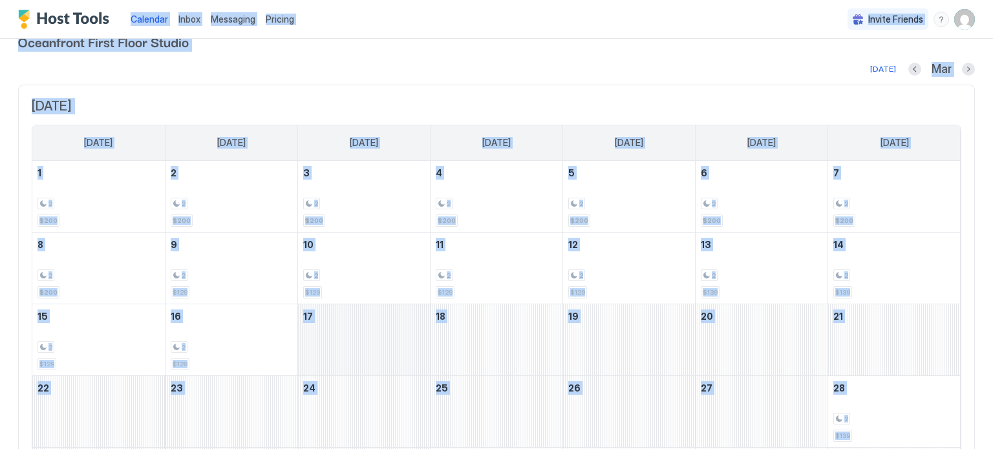
click at [330, 363] on div "March 17, 2026" at bounding box center [364, 339] width 132 height 71
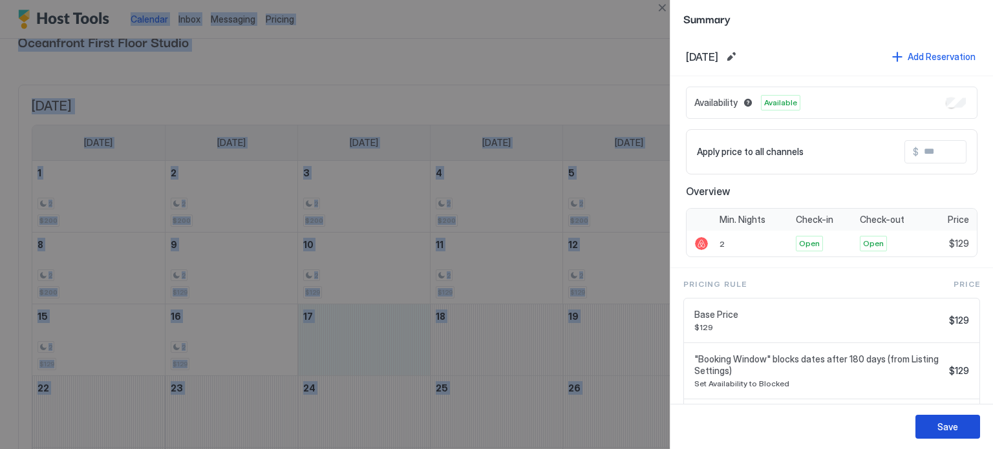
click at [938, 422] on div "Save" at bounding box center [947, 427] width 21 height 14
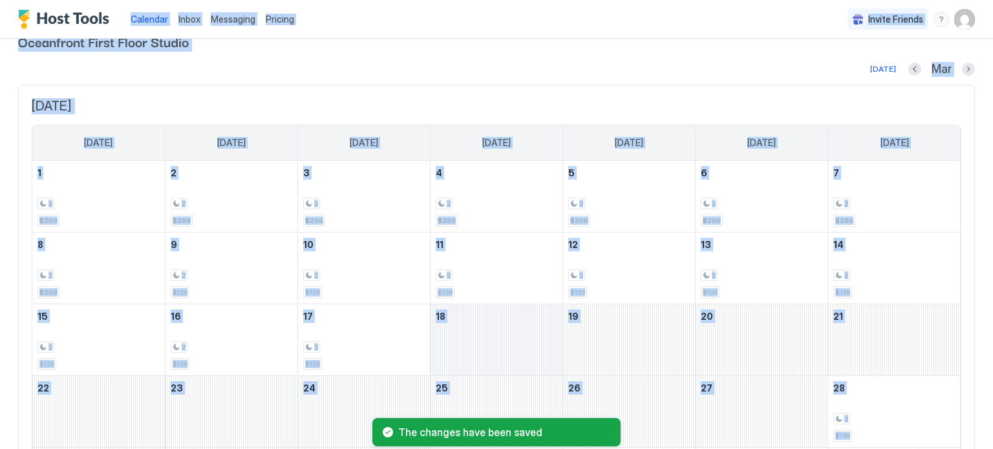
click at [516, 341] on div "March 18, 2026" at bounding box center [496, 339] width 132 height 71
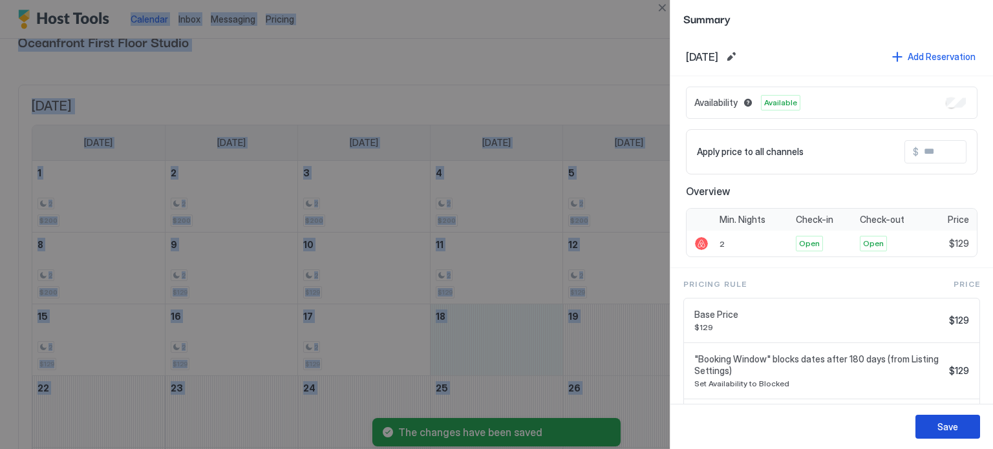
click at [940, 432] on div "Save" at bounding box center [947, 427] width 21 height 14
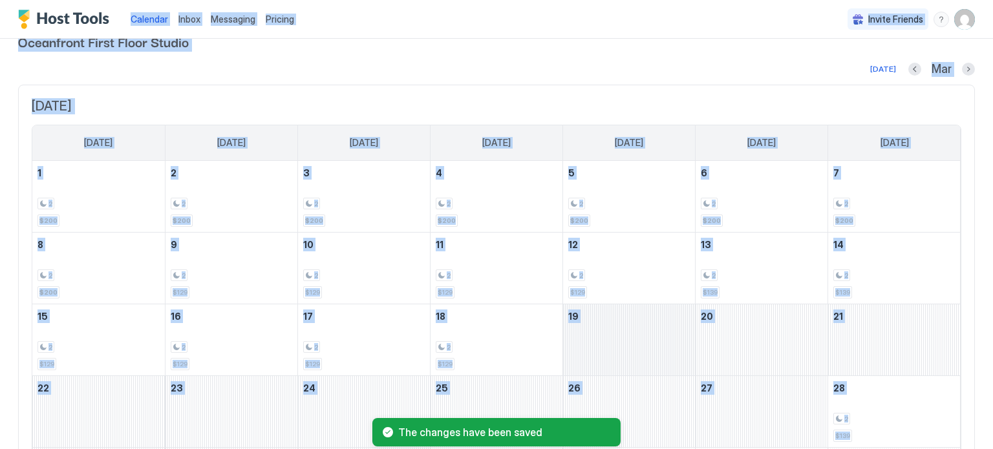
click at [633, 358] on div "March 19, 2026" at bounding box center [629, 339] width 132 height 71
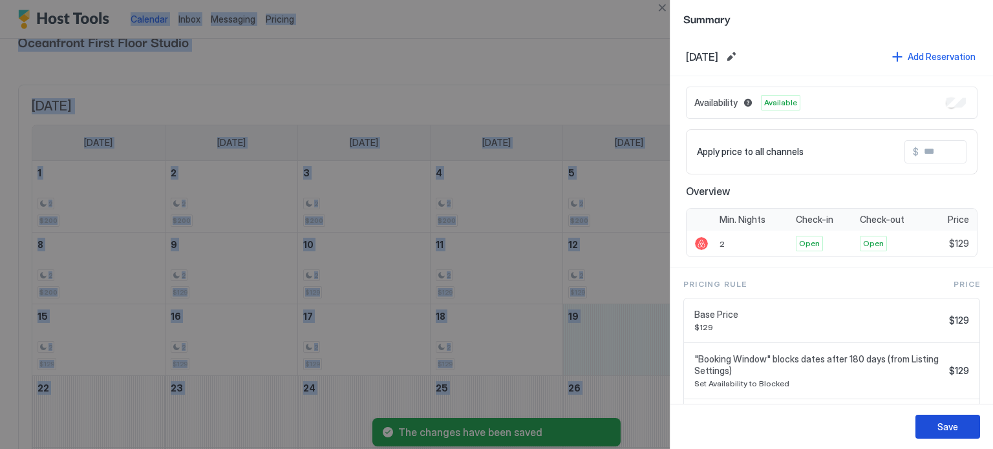
click at [949, 430] on div "Save" at bounding box center [947, 427] width 21 height 14
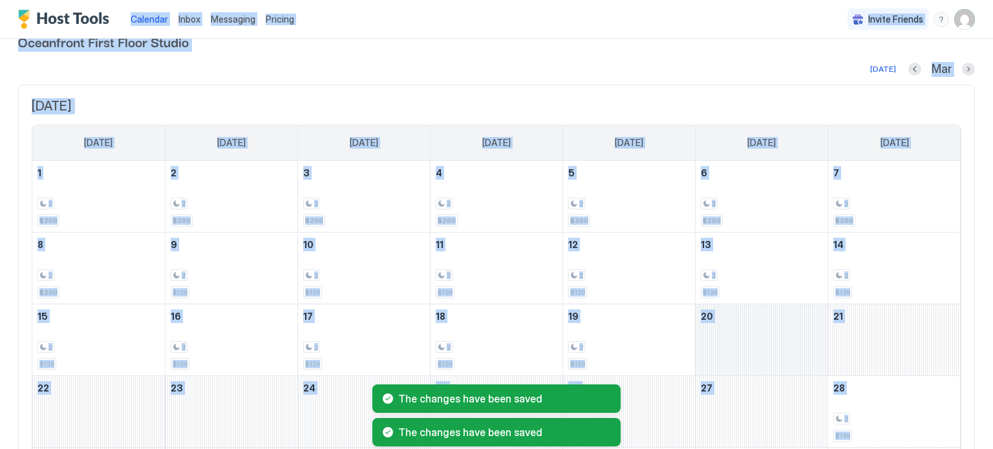
click at [730, 365] on div "March 20, 2026" at bounding box center [761, 339] width 132 height 71
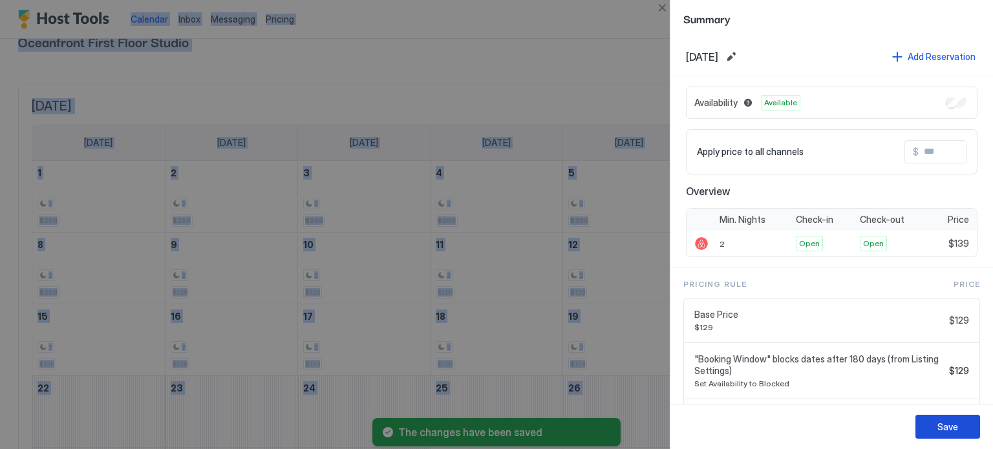
click at [942, 434] on div "Save" at bounding box center [947, 427] width 21 height 14
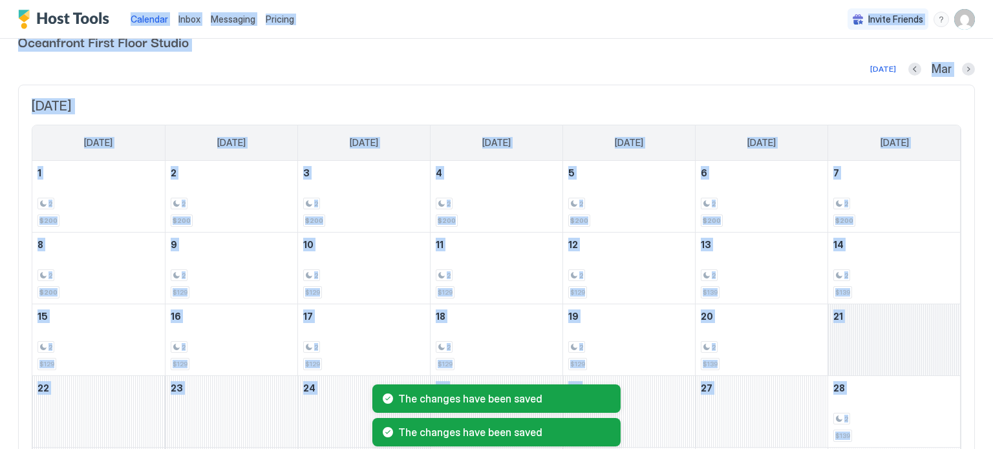
click at [872, 360] on div "March 21, 2026" at bounding box center [894, 339] width 132 height 71
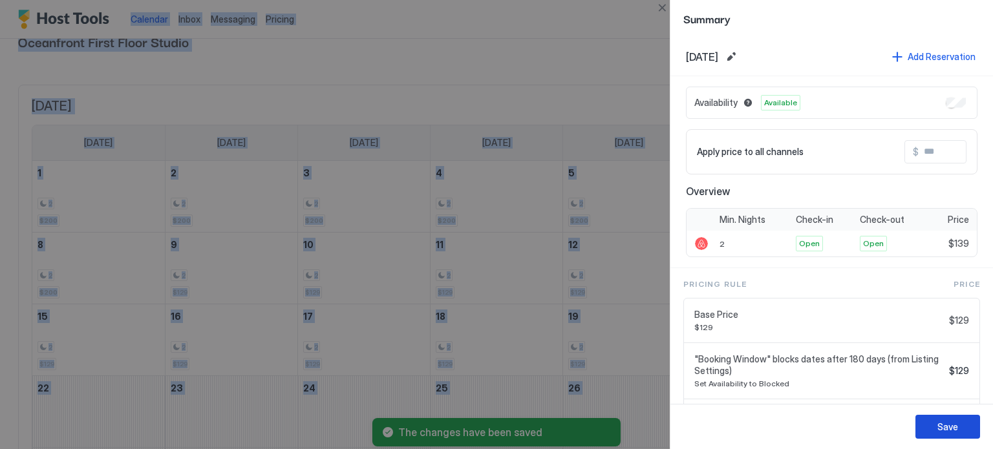
click at [957, 427] on button "Save" at bounding box center [947, 427] width 65 height 24
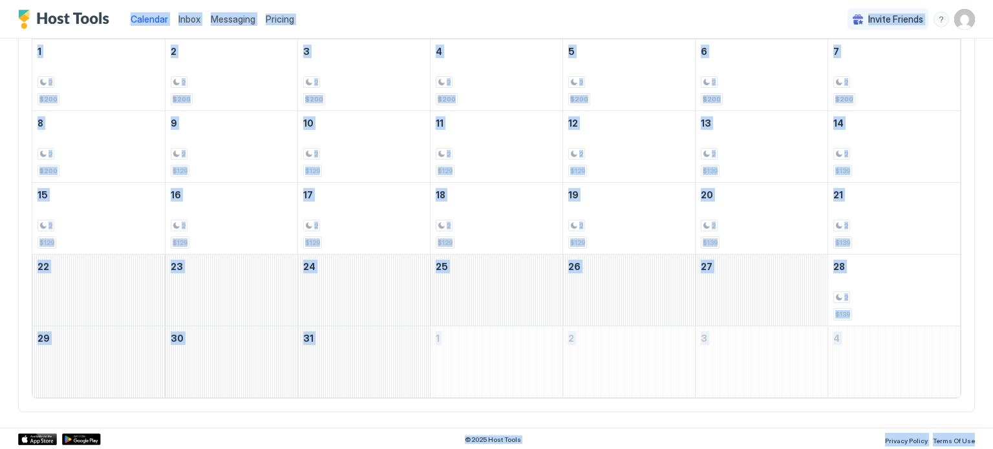
scroll to position [0, 0]
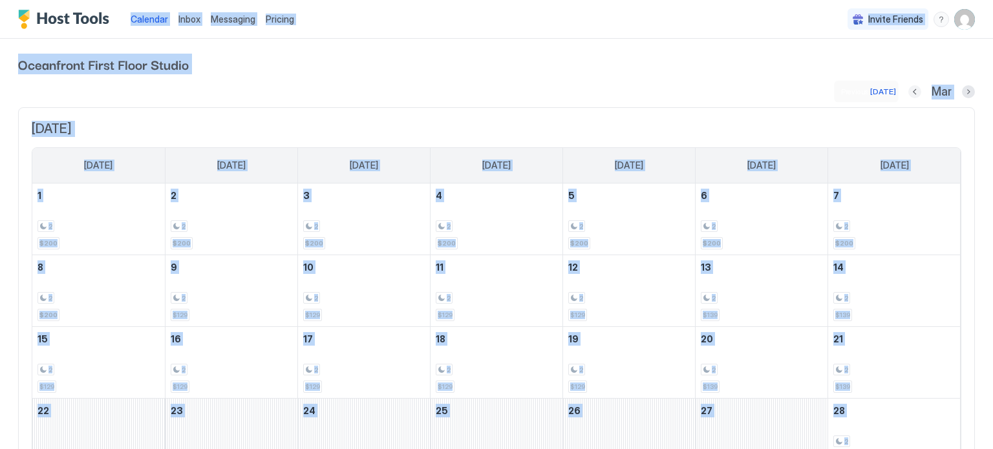
click at [918, 91] on button "Previous month" at bounding box center [914, 91] width 13 height 13
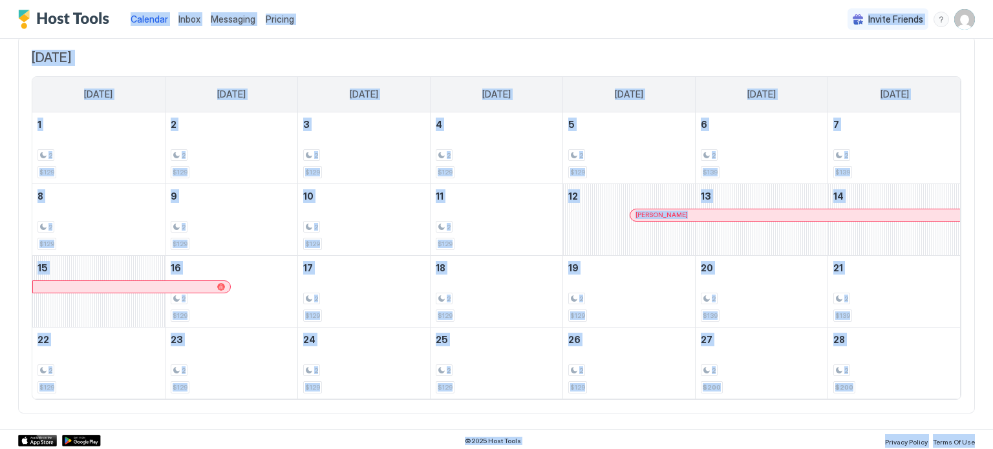
scroll to position [72, 0]
click at [146, 19] on span "Calendar" at bounding box center [149, 19] width 37 height 11
click at [223, 17] on span "Messaging" at bounding box center [233, 19] width 45 height 11
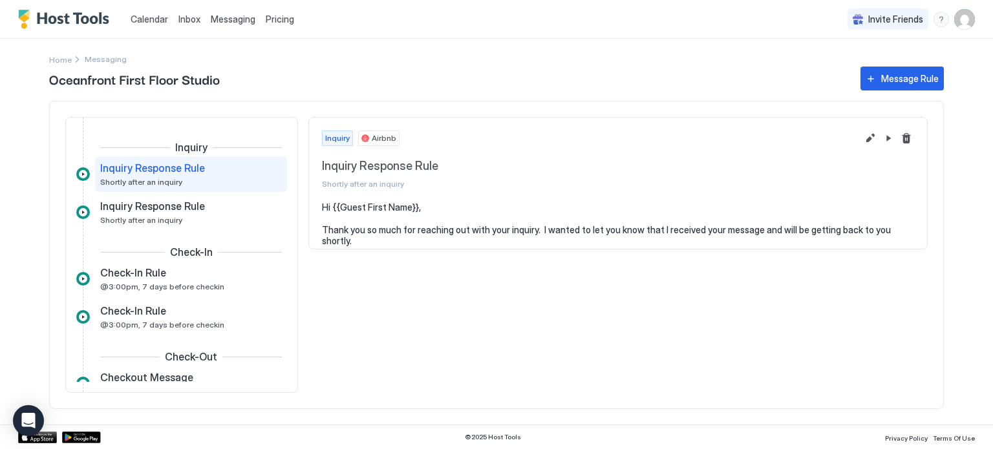
click at [150, 18] on span "Calendar" at bounding box center [149, 19] width 37 height 11
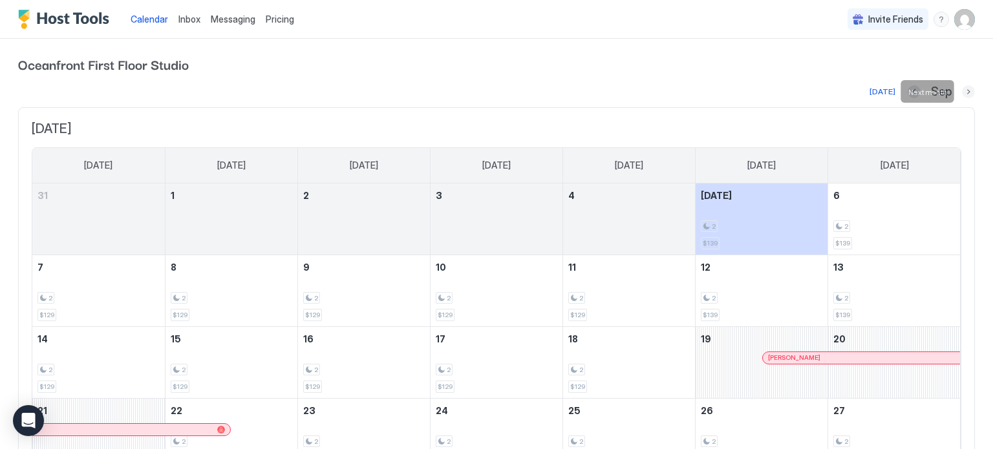
click at [968, 92] on button "Next month" at bounding box center [968, 91] width 13 height 13
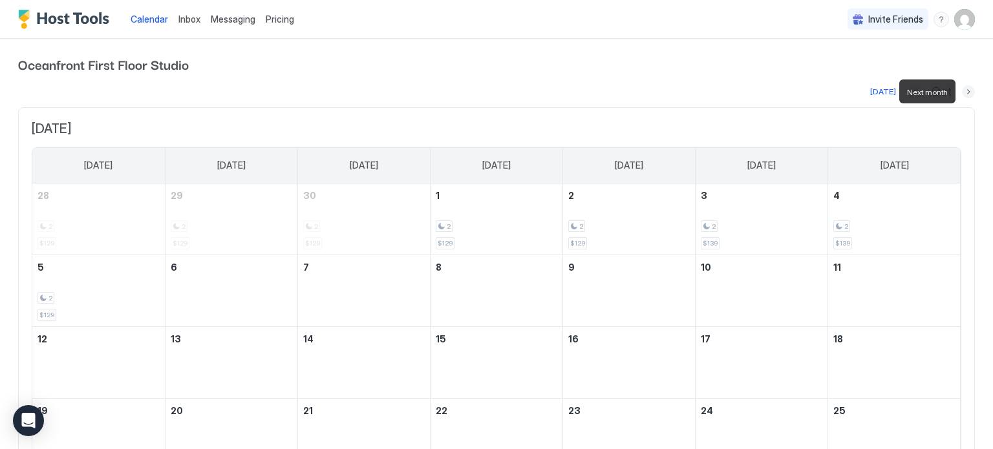
click at [965, 92] on button "Next month" at bounding box center [968, 91] width 13 height 13
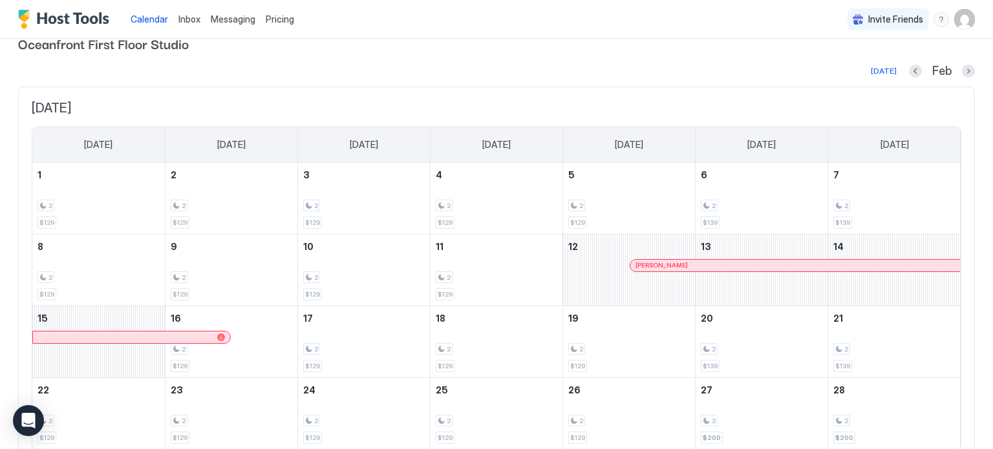
scroll to position [20, 0]
click at [969, 74] on button "Next month" at bounding box center [968, 71] width 13 height 13
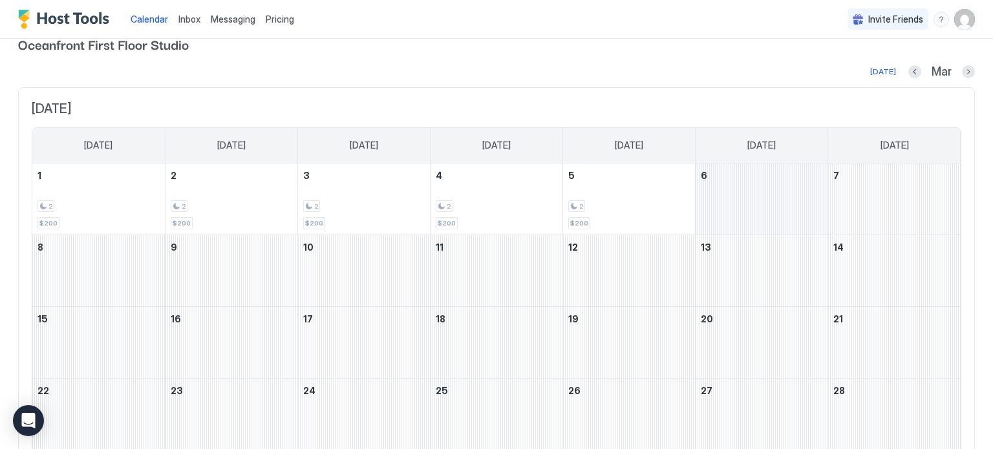
click at [729, 195] on div "March 6, 2026" at bounding box center [761, 199] width 132 height 71
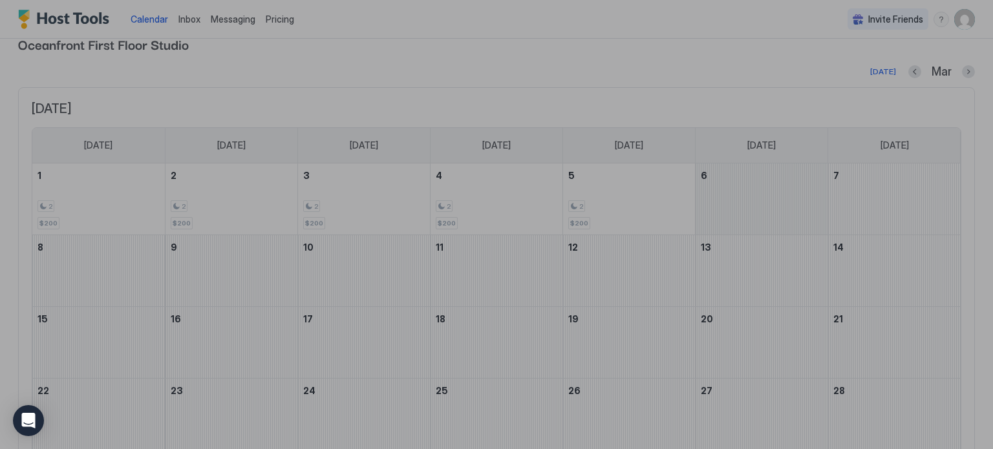
click at [729, 195] on div at bounding box center [496, 224] width 993 height 449
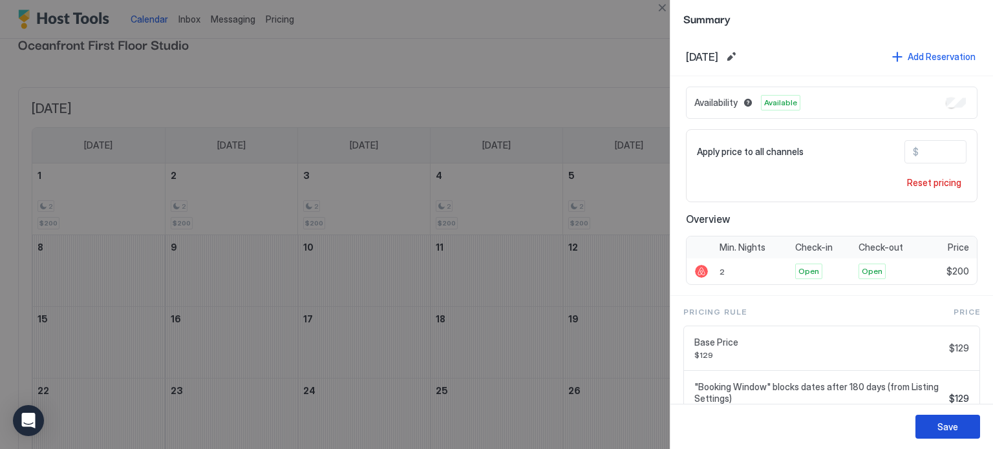
click at [941, 422] on div "Save" at bounding box center [947, 427] width 21 height 14
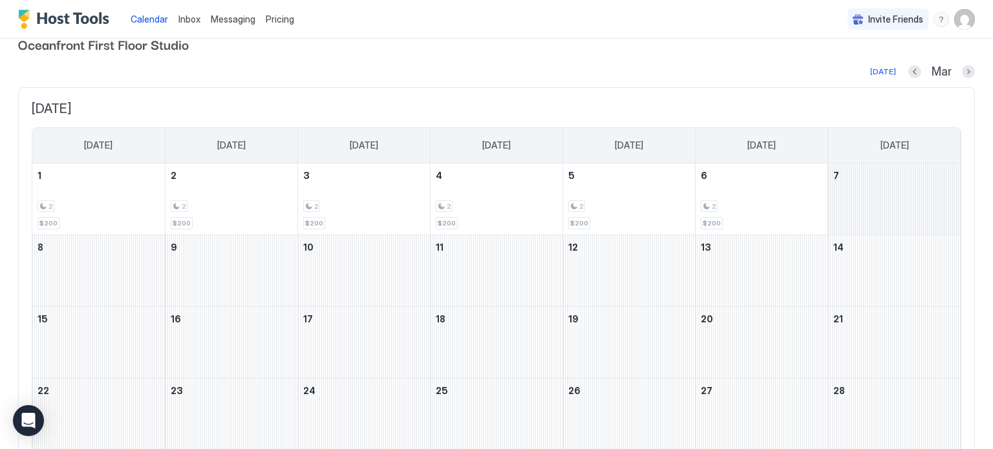
click at [897, 205] on div "March 7, 2026" at bounding box center [894, 199] width 132 height 71
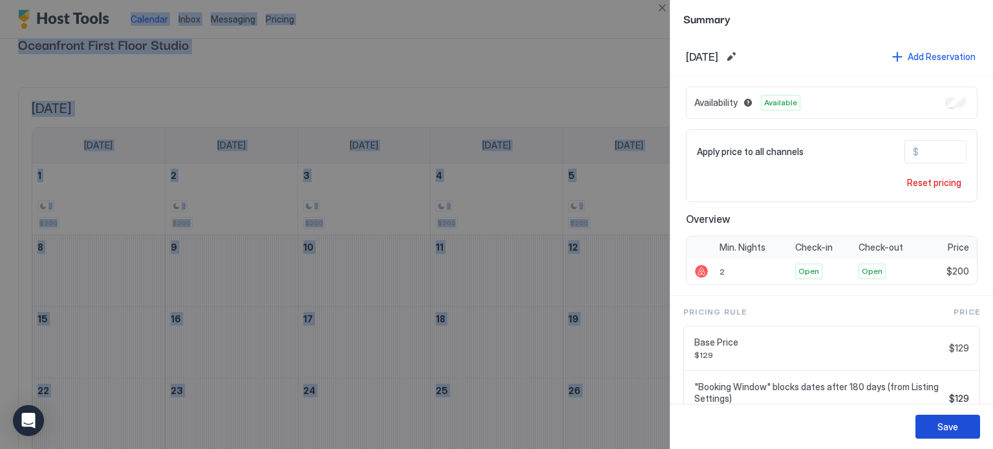
click at [947, 429] on div "Save" at bounding box center [947, 427] width 21 height 14
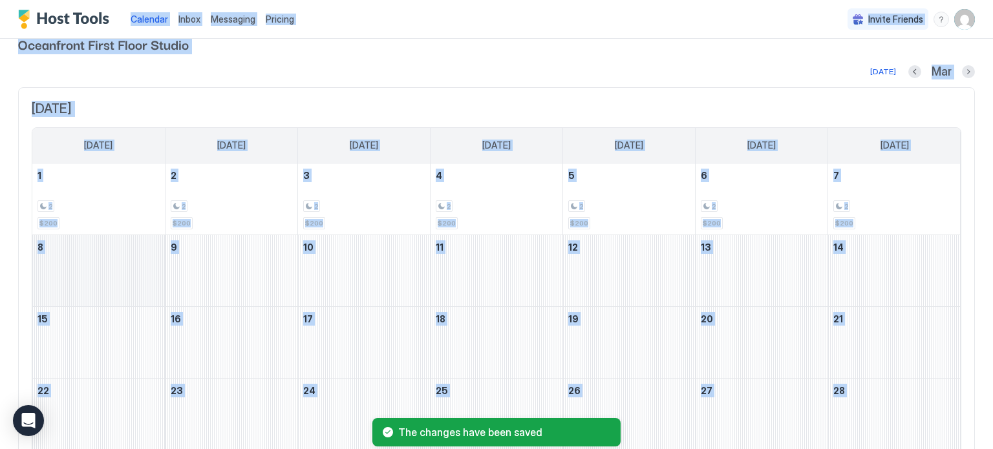
click at [55, 260] on div "March 8, 2026" at bounding box center [98, 270] width 132 height 71
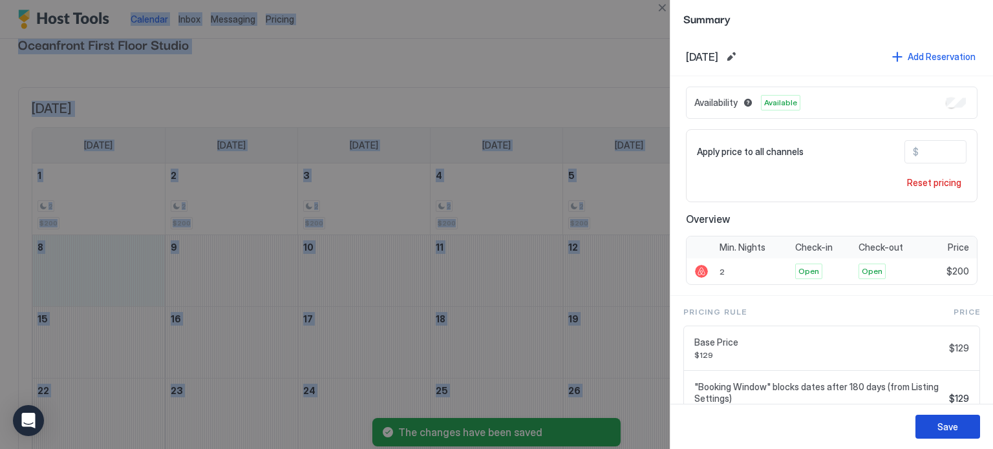
click at [937, 423] on div "Save" at bounding box center [947, 427] width 21 height 14
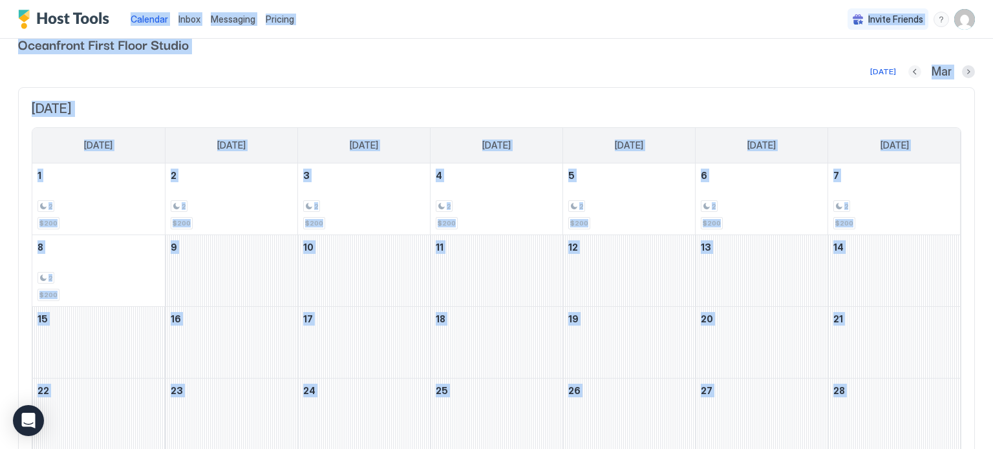
click at [913, 72] on button "Previous month" at bounding box center [914, 71] width 13 height 13
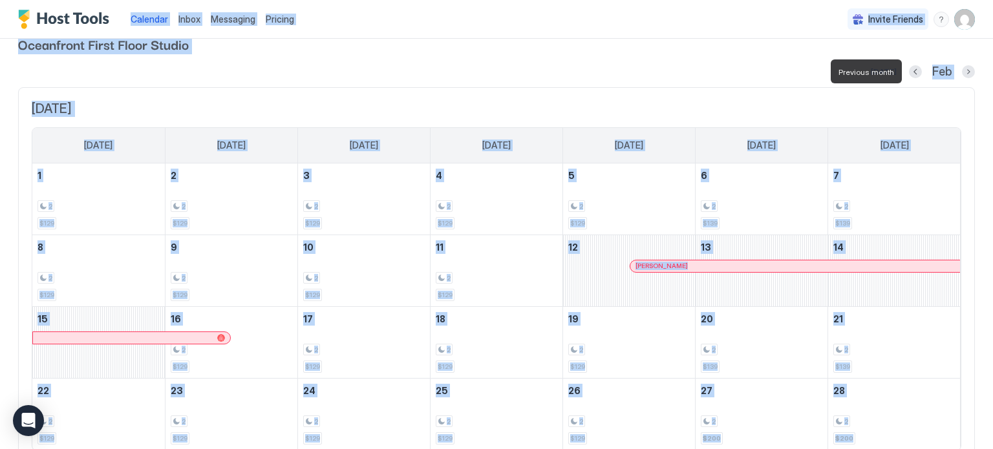
scroll to position [0, 0]
